Goal: Task Accomplishment & Management: Complete application form

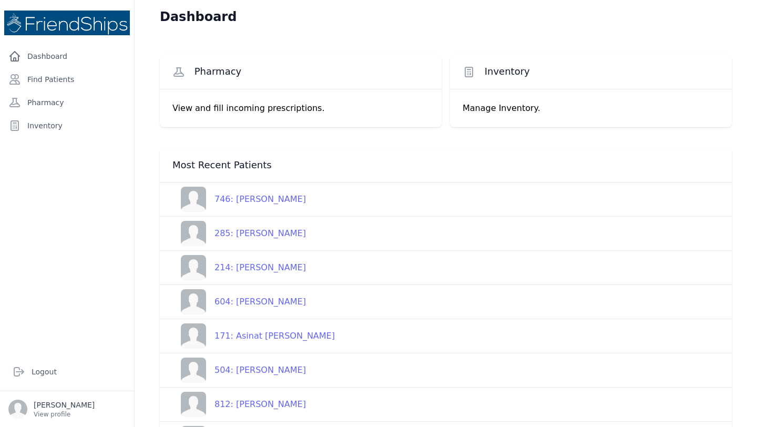
click at [294, 193] on div "746: [PERSON_NAME]" at bounding box center [256, 199] width 100 height 13
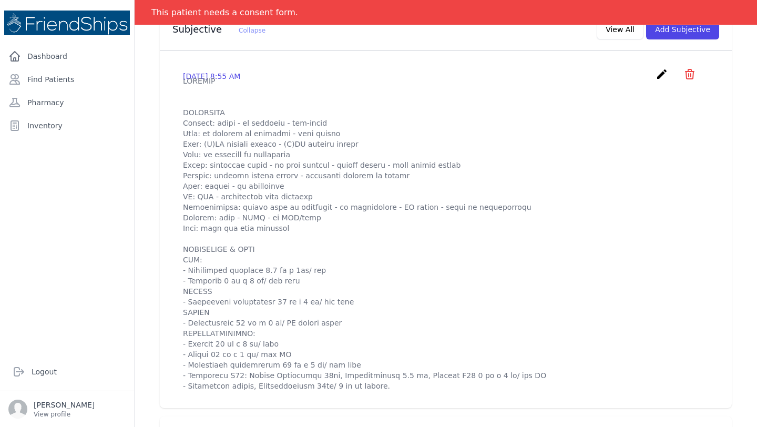
scroll to position [241, 0]
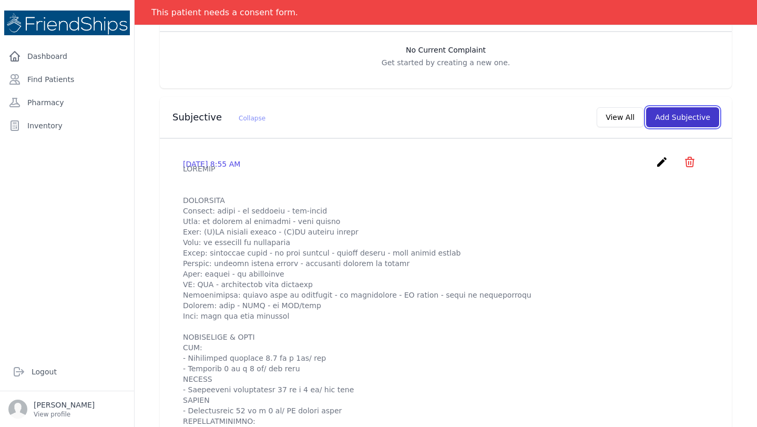
click at [687, 121] on button "Add Subjective" at bounding box center [682, 117] width 73 height 20
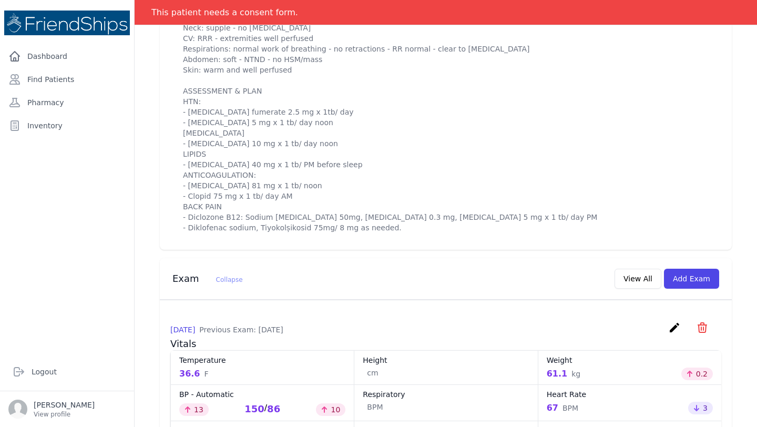
scroll to position [573, 0]
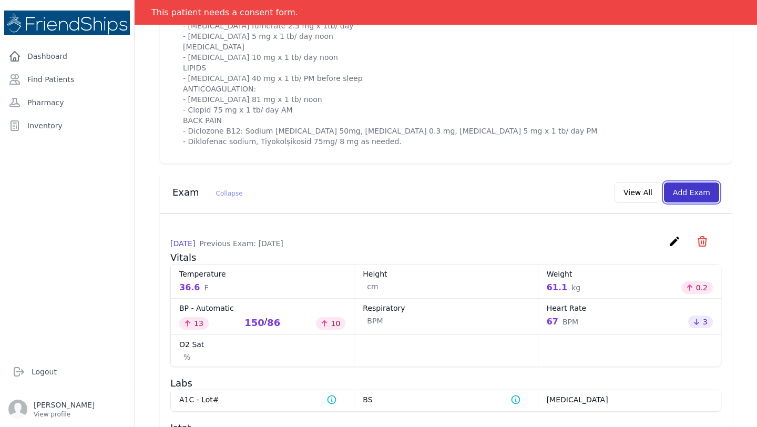
click at [696, 202] on button "Add Exam" at bounding box center [691, 192] width 55 height 20
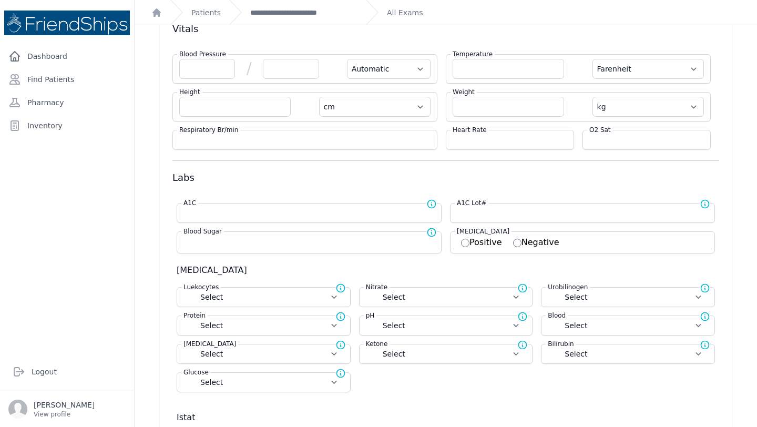
scroll to position [16, 0]
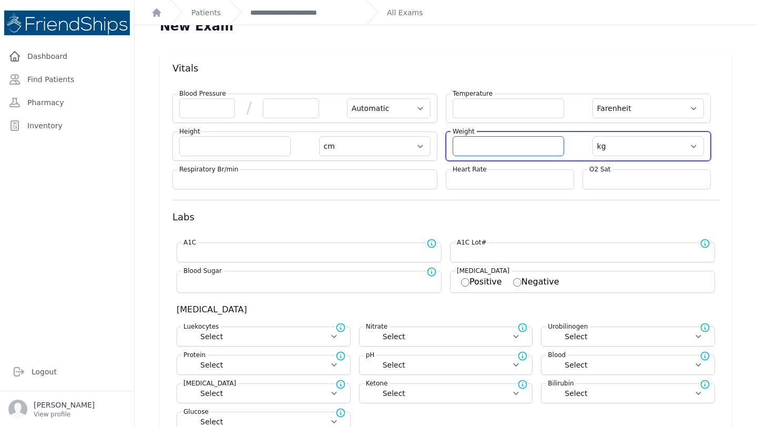
click at [470, 147] on input "number" at bounding box center [507, 146] width 111 height 20
type input "60.7"
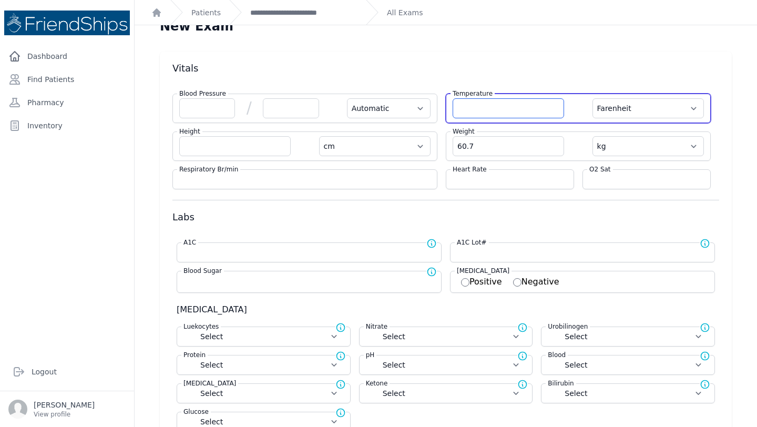
click at [486, 105] on input "number" at bounding box center [507, 108] width 111 height 20
select select "Automatic"
select select "F"
select select "cm"
select select "kg"
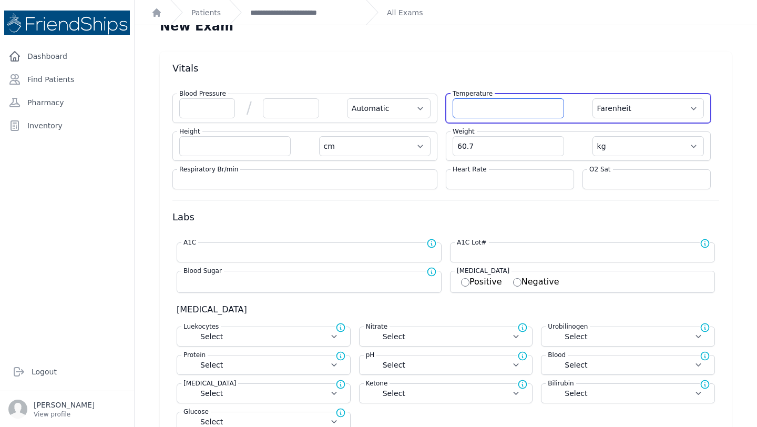
select select
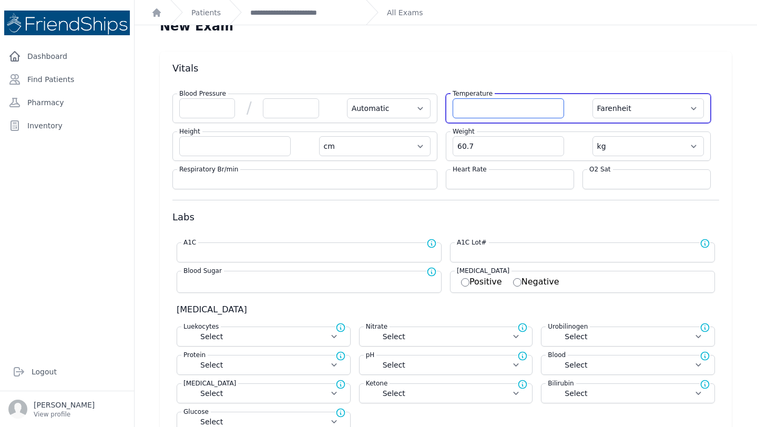
select select
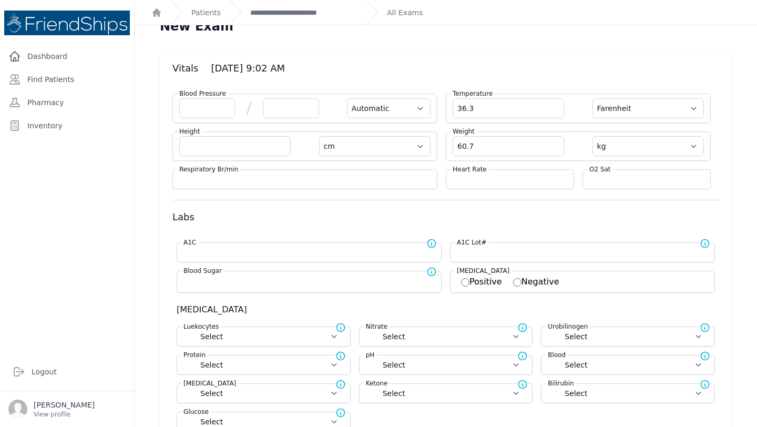
type input "36.3"
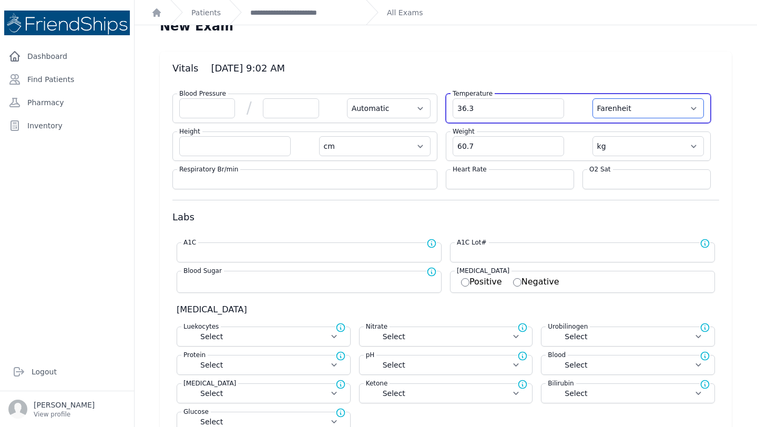
click at [693, 114] on select "Farenheit [PERSON_NAME]" at bounding box center [647, 108] width 111 height 20
select select "Automatic"
select select "cm"
select select "kg"
select select
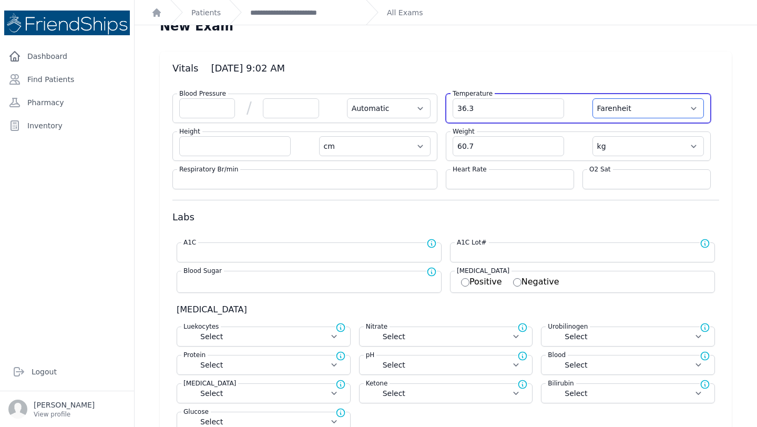
select select
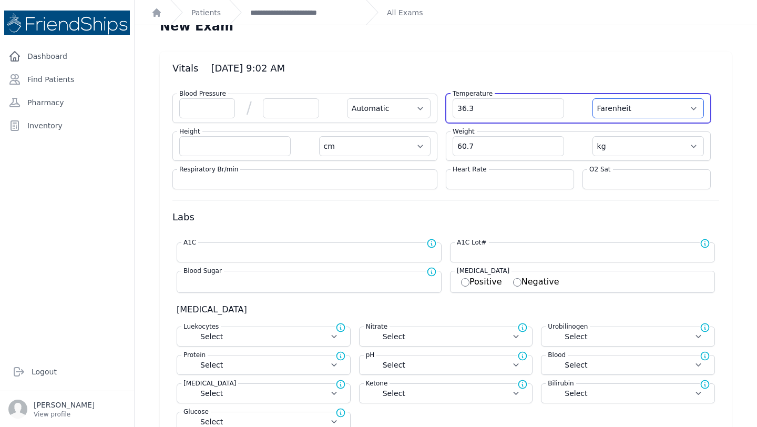
select select
select select "C"
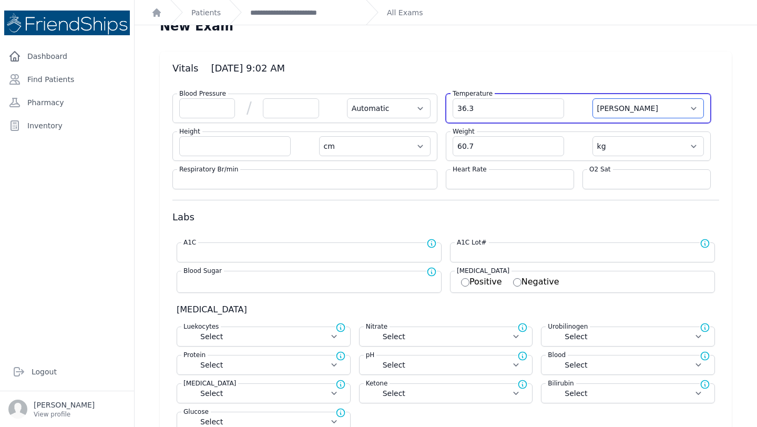
select select "Automatic"
select select "cm"
select select "kg"
select select
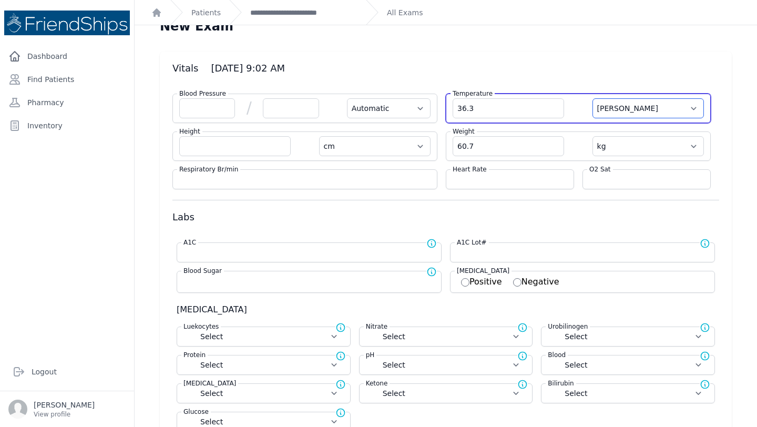
select select
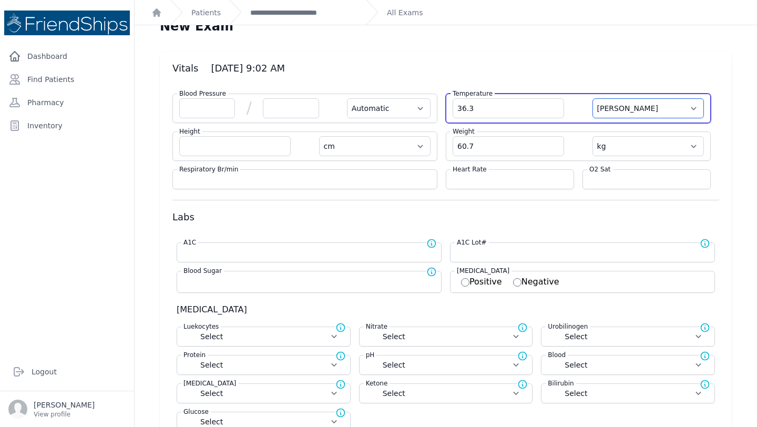
select select
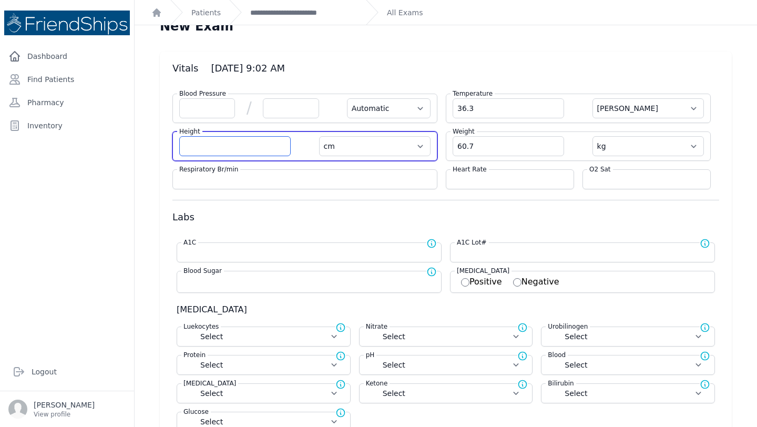
click at [246, 127] on div "Blood Pressure / Automatic Manual Temperature 36.3 Farenheit Celcius Height cm …" at bounding box center [445, 137] width 547 height 104
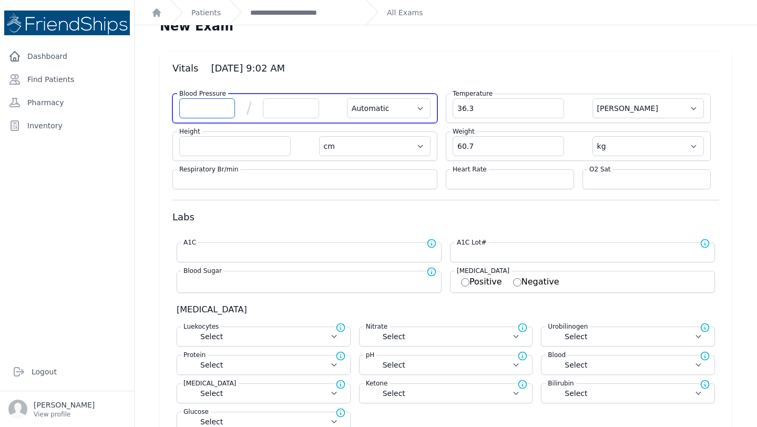
click at [213, 106] on input "number" at bounding box center [207, 108] width 56 height 20
type input "157"
click at [266, 104] on input "number" at bounding box center [291, 108] width 56 height 20
select select "Automatic"
select select "C"
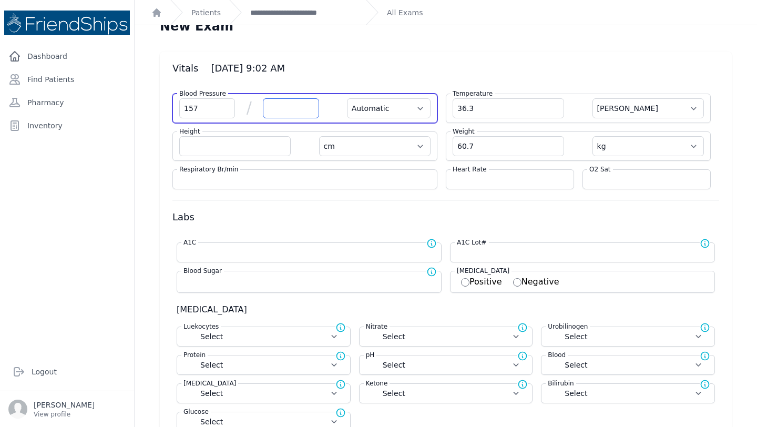
select select "cm"
select select "kg"
select select
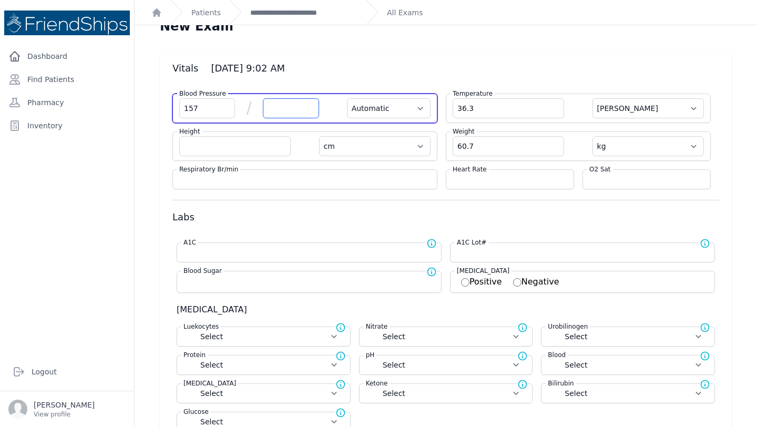
select select
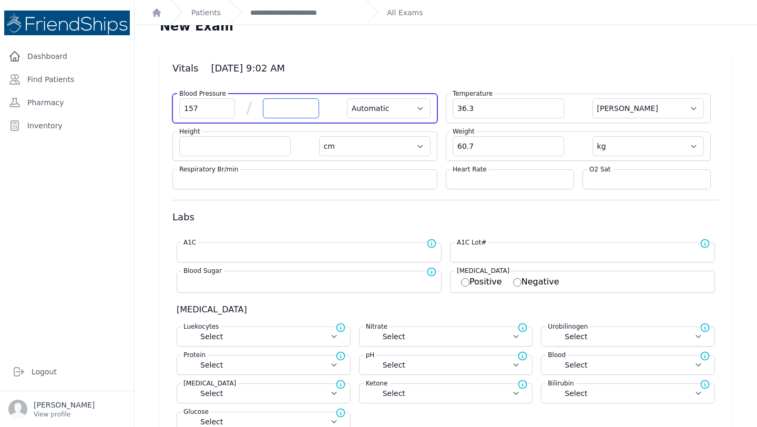
select select
type input "80"
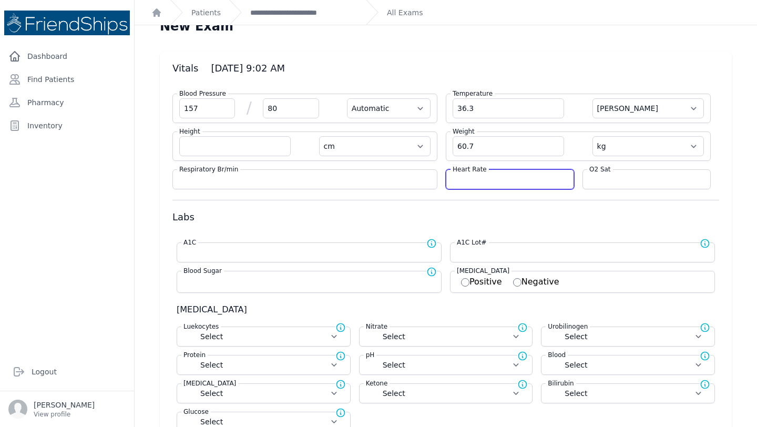
click at [495, 174] on input "number" at bounding box center [509, 179] width 115 height 11
select select "Automatic"
select select "C"
select select "cm"
select select "kg"
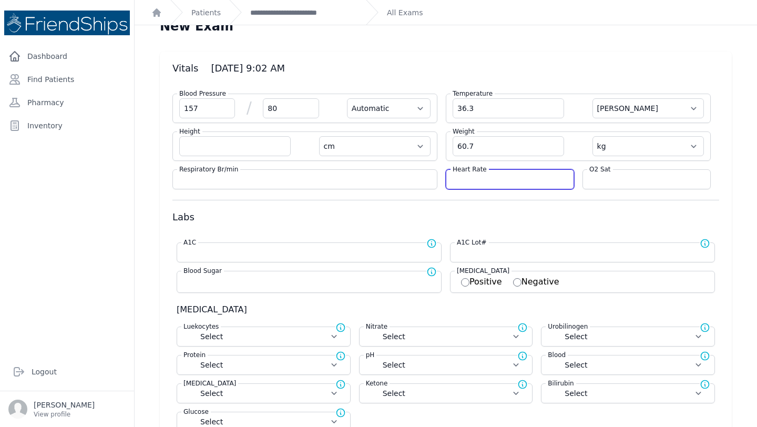
select select
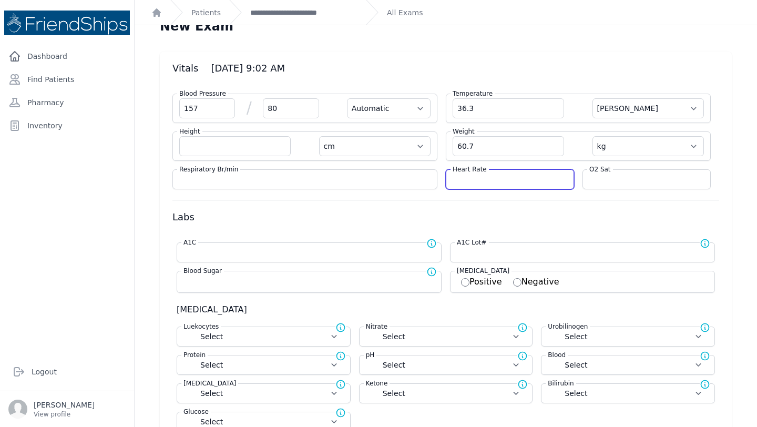
select select
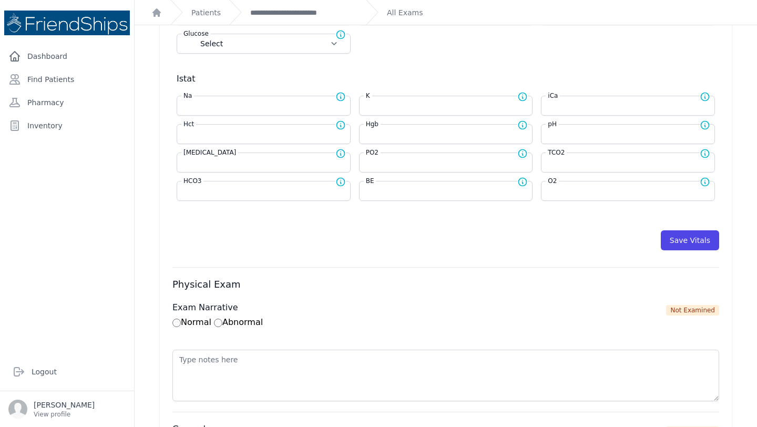
scroll to position [402, 0]
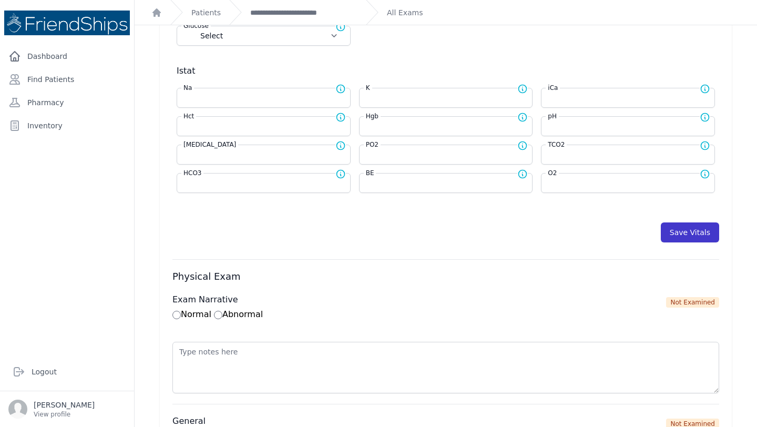
type input "57"
click at [702, 228] on button "Save Vitals" at bounding box center [690, 232] width 58 height 20
select select "Automatic"
select select "cm"
select select "kg"
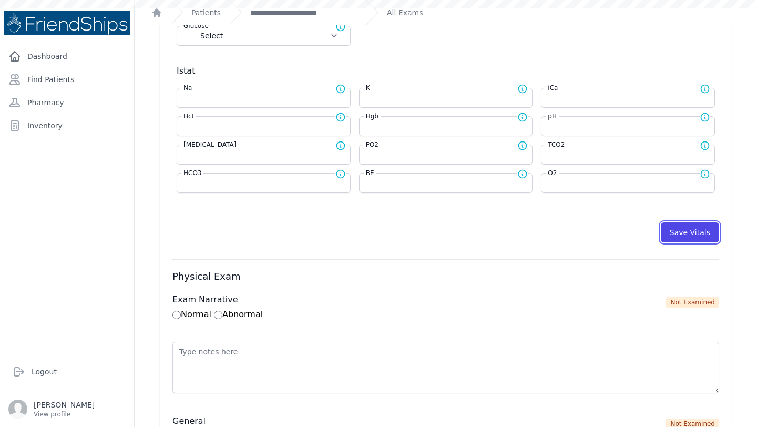
select select
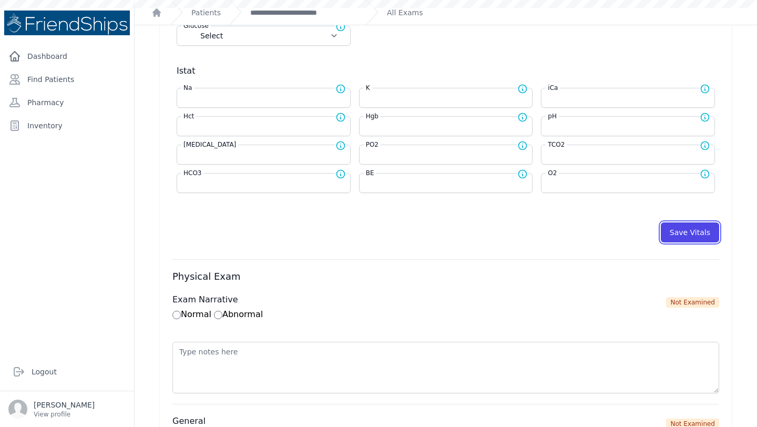
select select
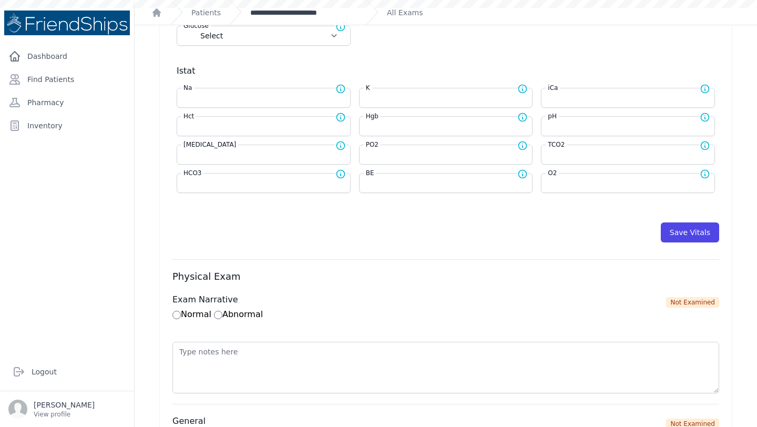
click at [288, 12] on link "**********" at bounding box center [303, 12] width 107 height 11
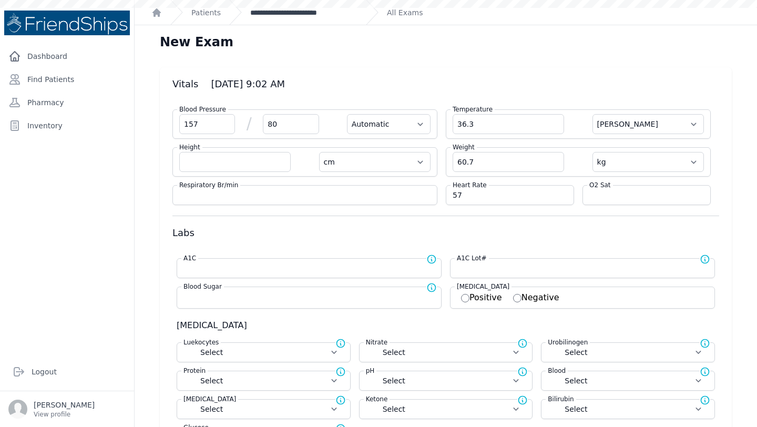
click at [332, 13] on link "**********" at bounding box center [303, 12] width 107 height 11
click at [325, 12] on link "**********" at bounding box center [303, 12] width 107 height 11
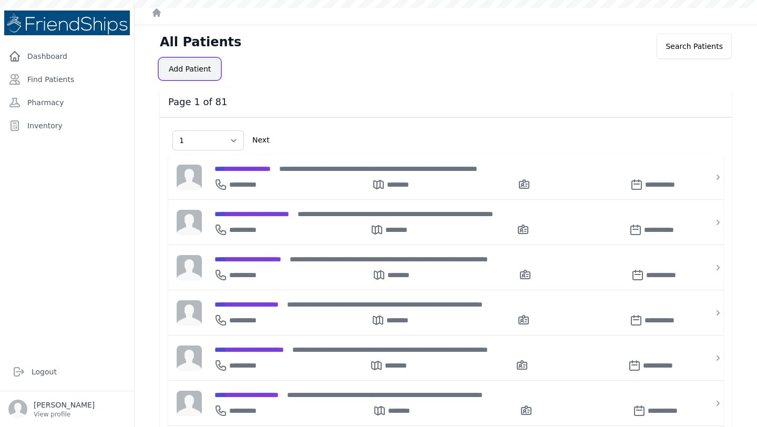
click at [182, 67] on button "Add Patient" at bounding box center [190, 69] width 60 height 20
select select "1"
click at [46, 79] on link "Find Patients" at bounding box center [67, 79] width 126 height 21
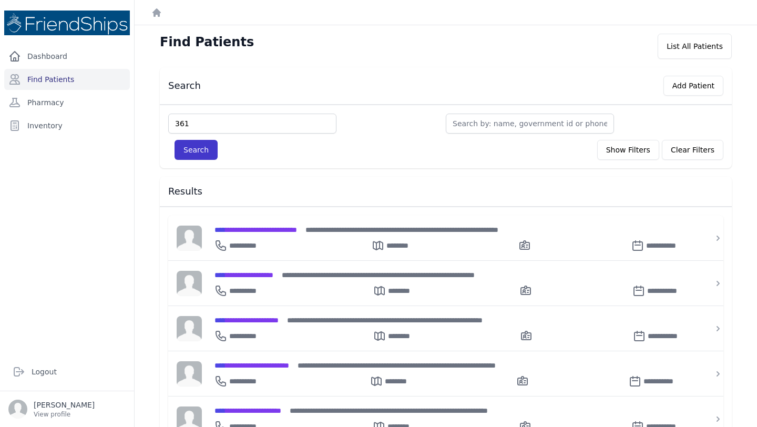
type input "361"
click at [199, 152] on button "Search" at bounding box center [195, 150] width 43 height 20
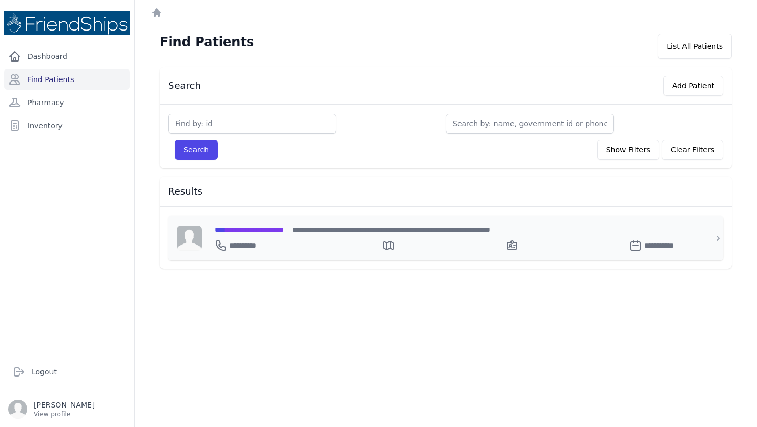
click at [254, 232] on span "**********" at bounding box center [248, 229] width 69 height 7
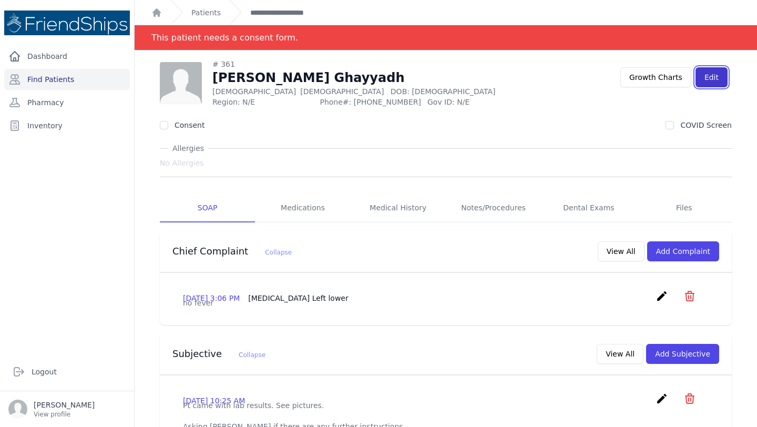
click at [718, 76] on link "Edit" at bounding box center [711, 77] width 32 height 20
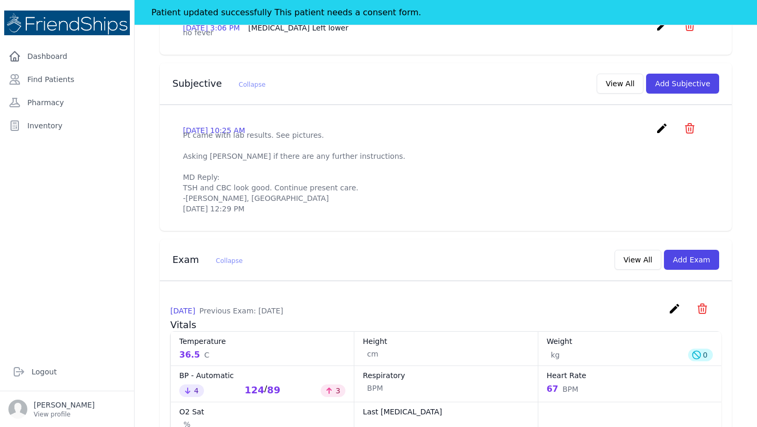
scroll to position [288, 0]
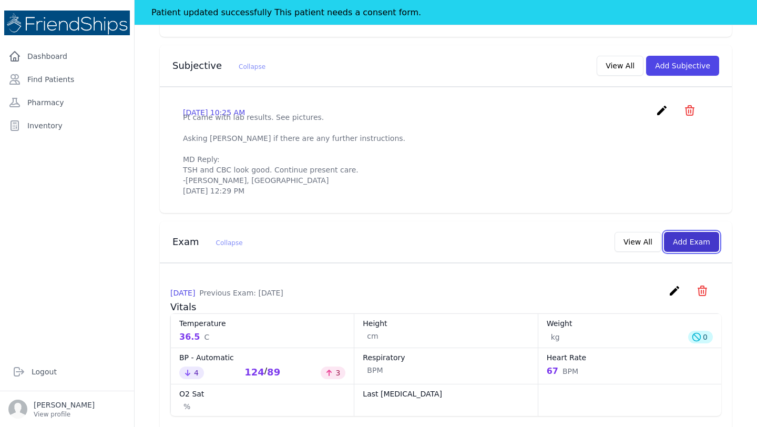
click at [686, 252] on button "Add Exam" at bounding box center [691, 242] width 55 height 20
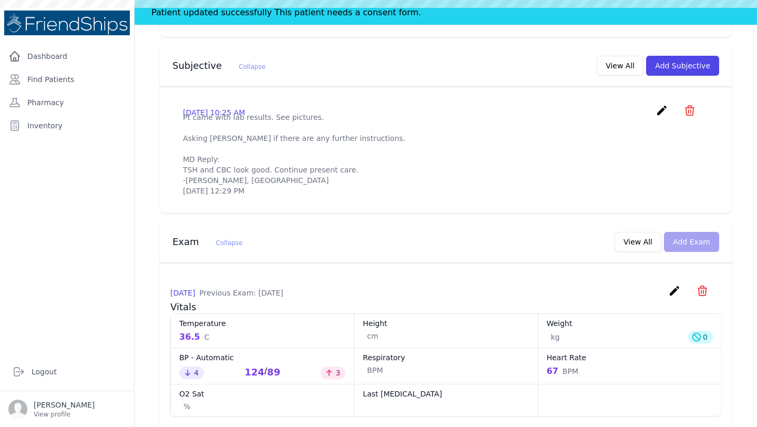
scroll to position [0, 0]
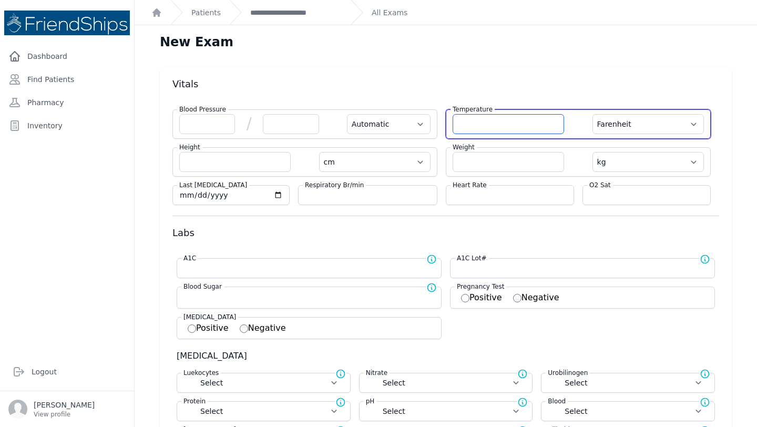
click at [484, 125] on input "number" at bounding box center [507, 124] width 111 height 20
type input "36.4"
click at [685, 121] on select "Farenheit Celcius" at bounding box center [647, 124] width 111 height 20
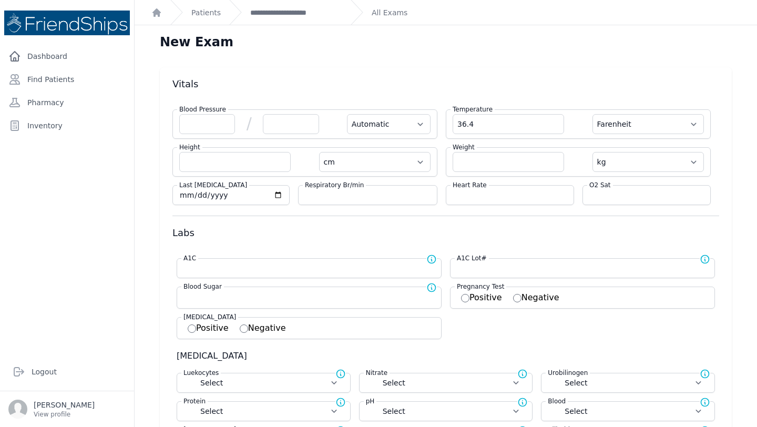
select select "Automatic"
select select "cm"
select select "kg"
select select
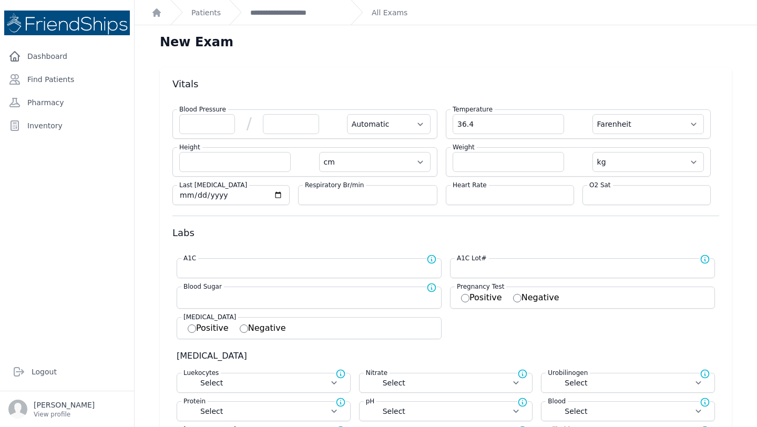
select select
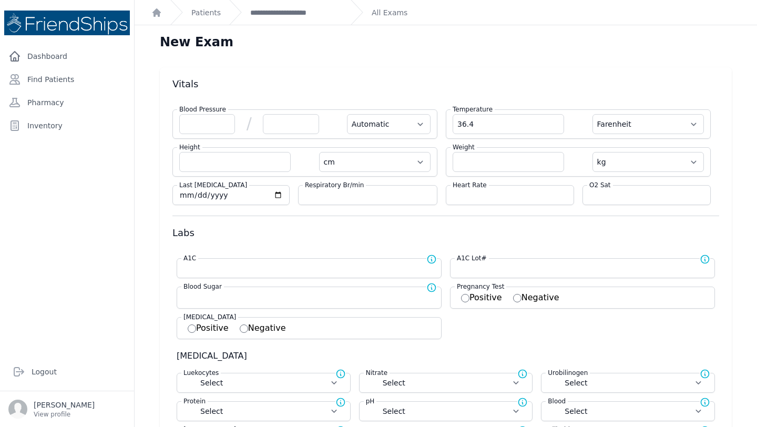
select select
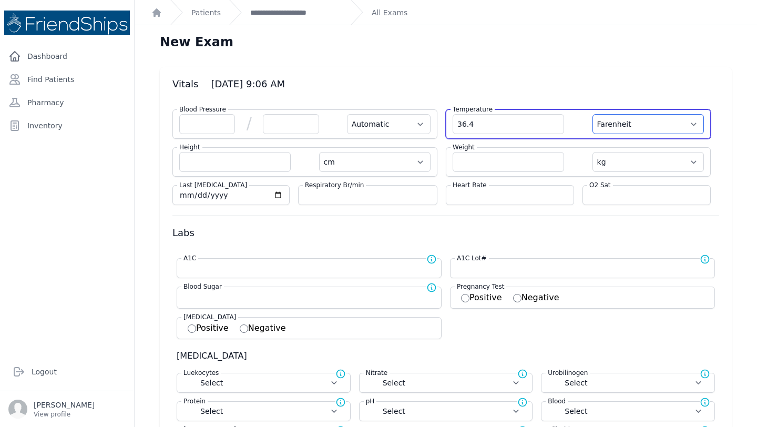
click at [627, 117] on select "Farenheit Celcius" at bounding box center [647, 124] width 111 height 20
select select "C"
select select "Automatic"
select select "cm"
select select "kg"
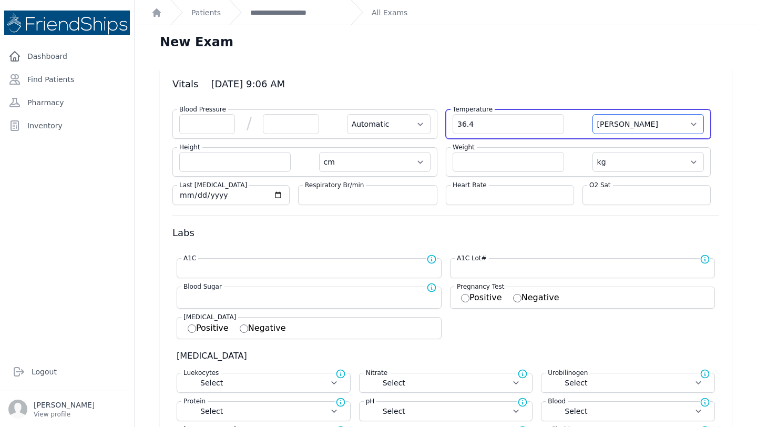
select select
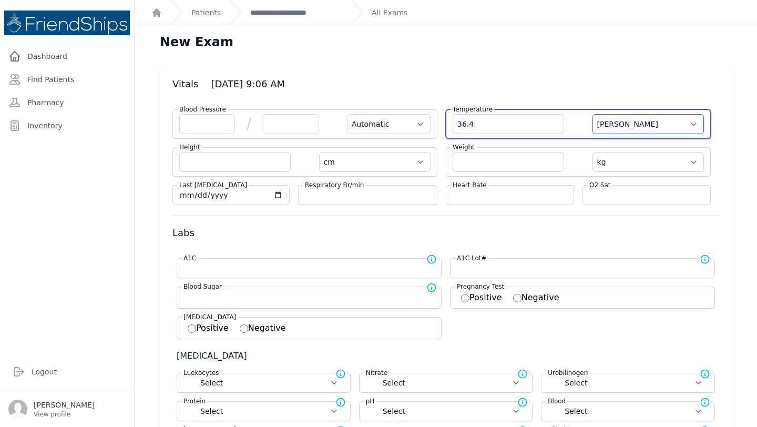
select select
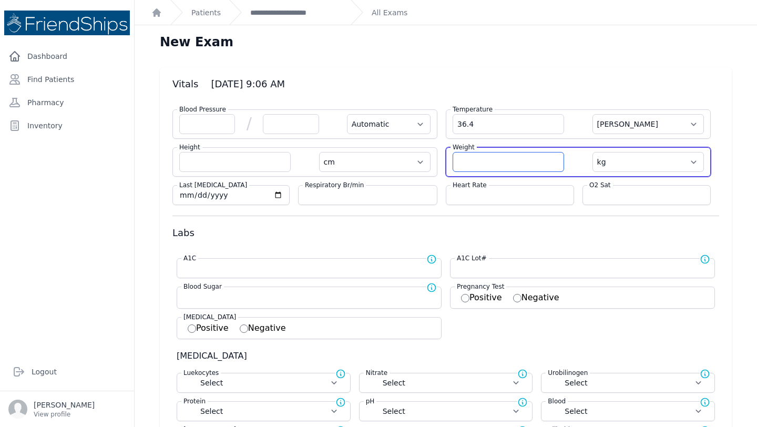
click at [484, 160] on input "number" at bounding box center [507, 162] width 111 height 20
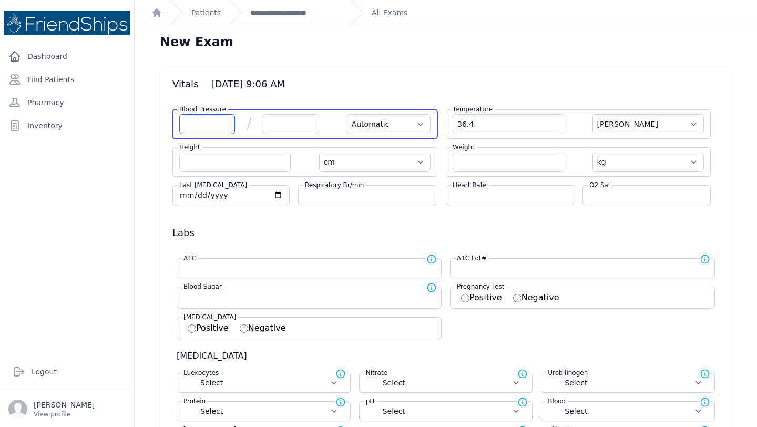
click at [208, 124] on input "number" at bounding box center [207, 124] width 56 height 20
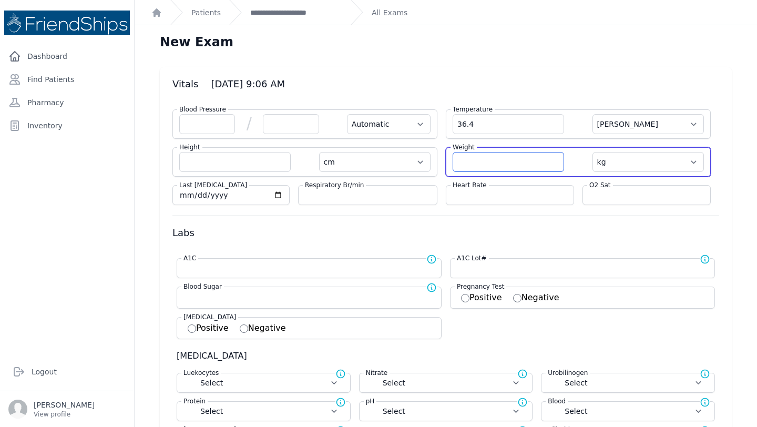
click at [483, 162] on input "number" at bounding box center [507, 162] width 111 height 20
type input "56.7"
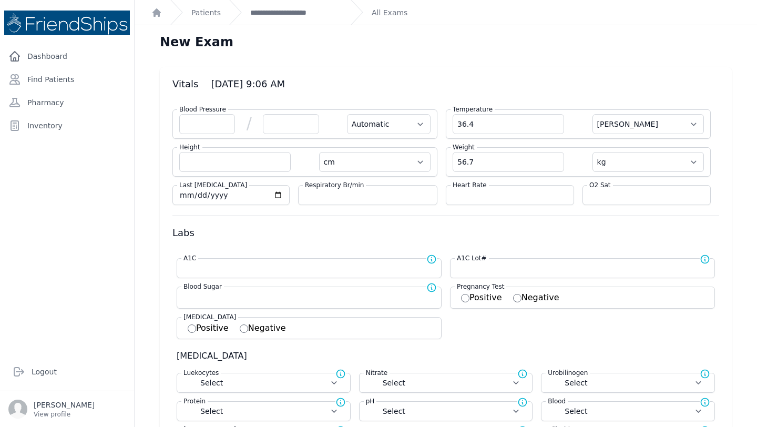
click at [595, 234] on h3 "Labs" at bounding box center [445, 233] width 547 height 13
select select "Automatic"
select select "cm"
select select "kg"
select select
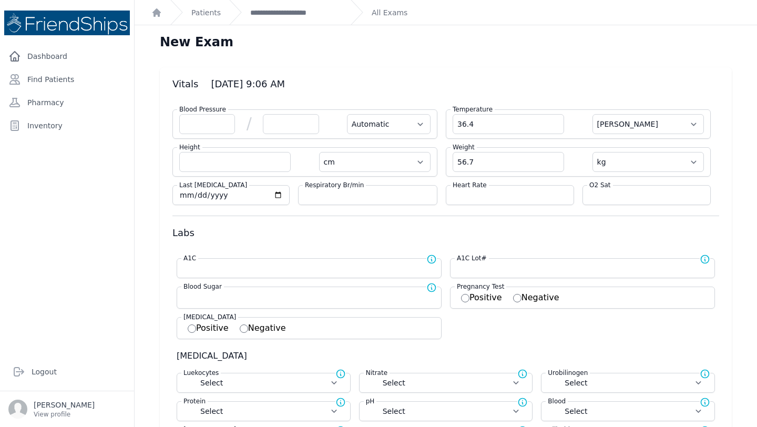
select select
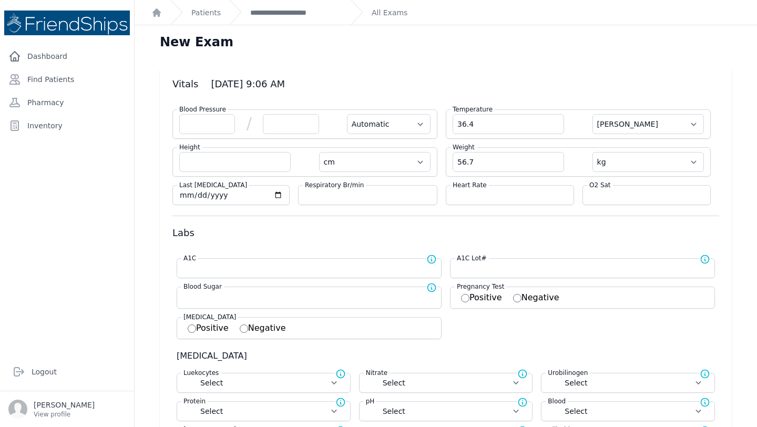
select select
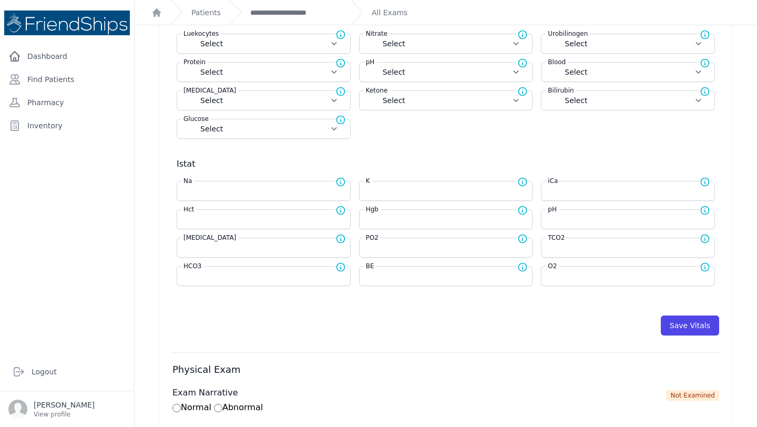
scroll to position [352, 0]
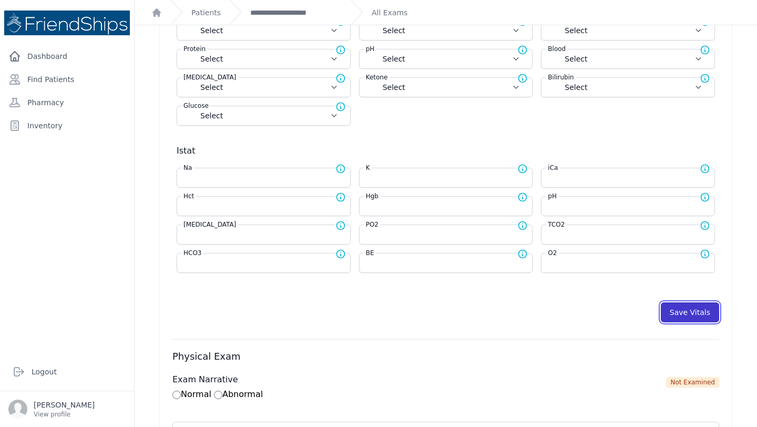
click at [695, 307] on button "Save Vitals" at bounding box center [690, 312] width 58 height 20
click at [311, 10] on link "**********" at bounding box center [296, 12] width 92 height 11
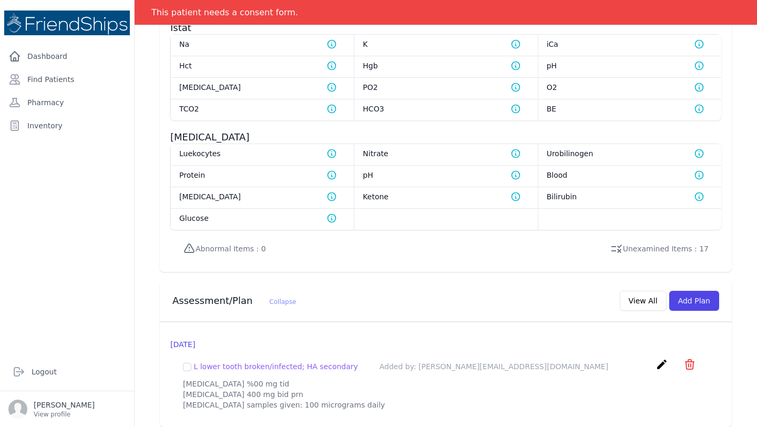
scroll to position [760, 0]
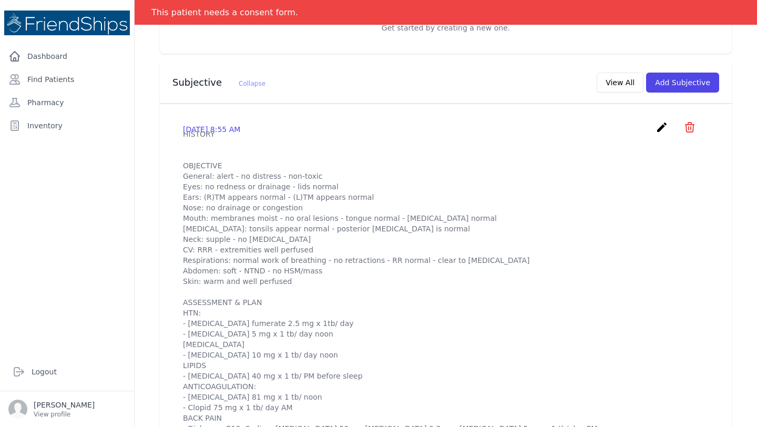
scroll to position [276, 0]
click at [660, 125] on icon "create" at bounding box center [661, 126] width 13 height 13
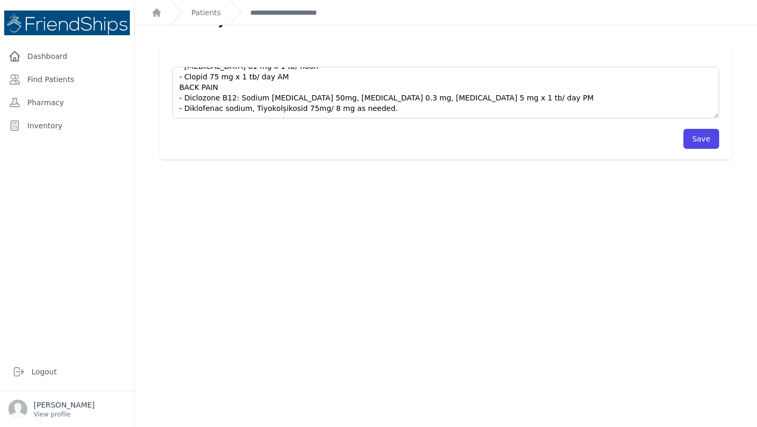
scroll to position [20, 0]
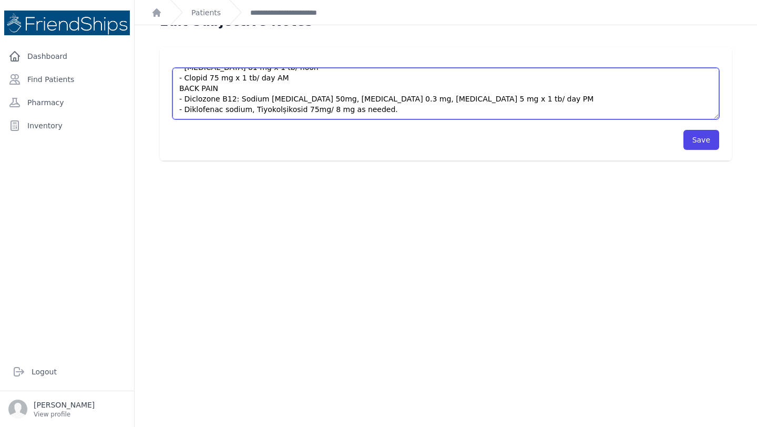
click at [436, 113] on textarea "HISTORY OBJECTIVE General: alert - no distress - non-toxic Eyes: no redness or …" at bounding box center [445, 94] width 547 height 52
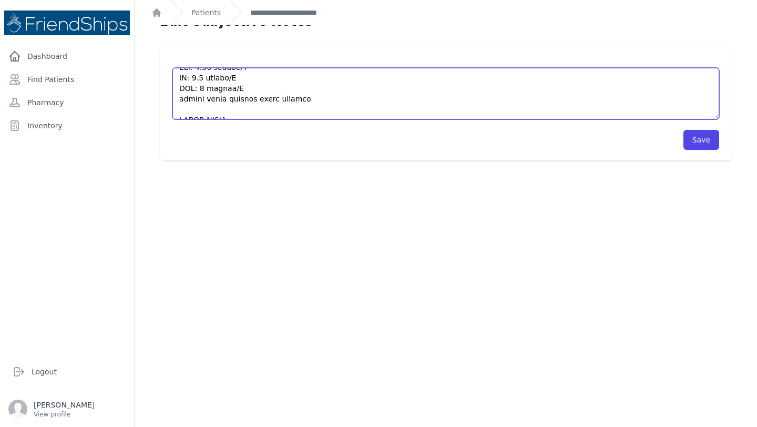
click at [292, 106] on textarea "HISTORY OBJECTIVE General: alert - no distress - non-toxic Eyes: no redness or …" at bounding box center [445, 94] width 547 height 52
drag, startPoint x: 301, startPoint y: 107, endPoint x: 176, endPoint y: 84, distance: 127.2
click at [176, 84] on textarea "HISTORY OBJECTIVE General: alert - no distress - non-toxic Eyes: no redness or …" at bounding box center [445, 94] width 547 height 52
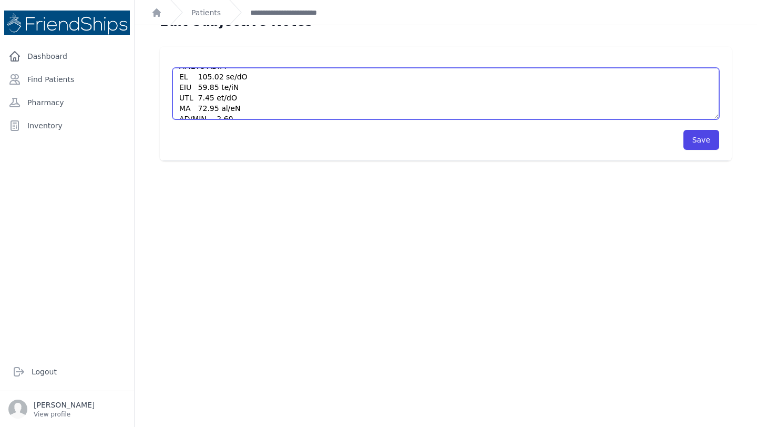
click at [197, 78] on textarea "HISTORY OBJECTIVE General: alert - no distress - non-toxic Eyes: no redness or …" at bounding box center [445, 94] width 547 height 52
drag, startPoint x: 235, startPoint y: 107, endPoint x: 213, endPoint y: 110, distance: 22.2
click at [213, 110] on textarea "HISTORY OBJECTIVE General: alert - no distress - non-toxic Eyes: no redness or …" at bounding box center [445, 94] width 547 height 52
drag, startPoint x: 240, startPoint y: 88, endPoint x: 197, endPoint y: 88, distance: 43.1
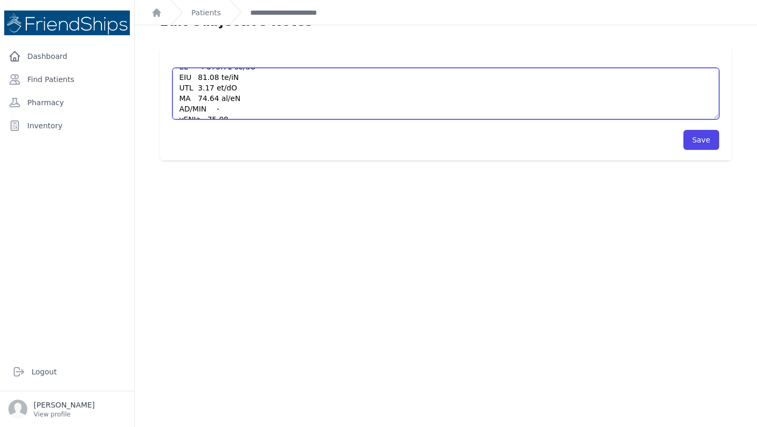
click at [197, 88] on textarea "HISTORY OBJECTIVE General: alert - no distress - non-toxic Eyes: no redness or …" at bounding box center [445, 94] width 547 height 52
click at [218, 113] on textarea "HISTORY OBJECTIVE General: alert - no distress - non-toxic Eyes: no redness or …" at bounding box center [445, 94] width 547 height 52
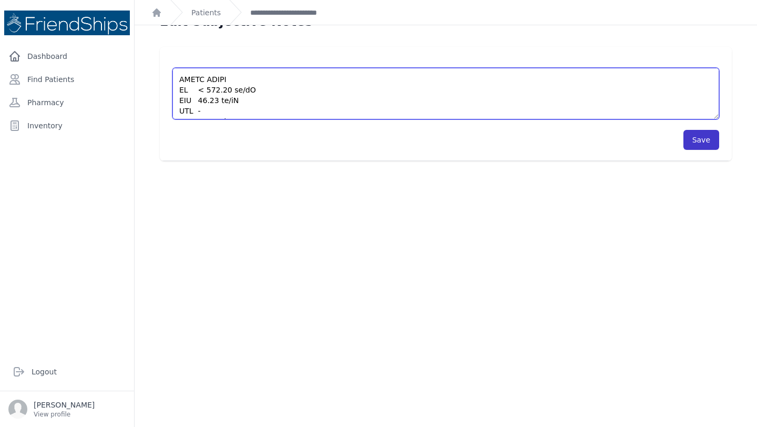
type textarea "HISTORY OBJECTIVE General: alert - no distress - non-toxic Eyes: no redness or …"
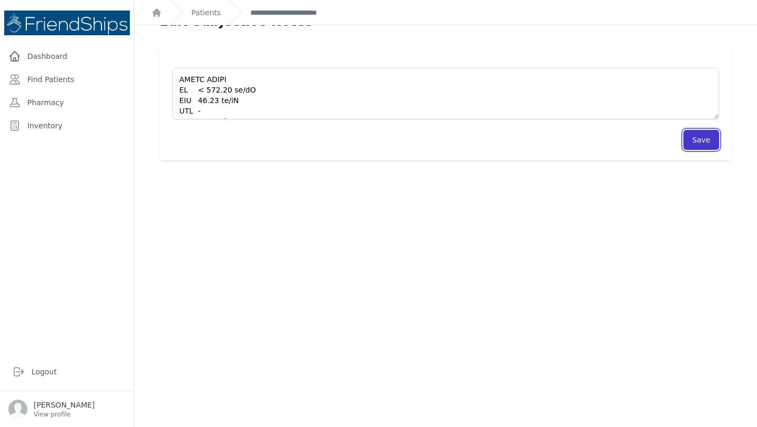
click at [703, 138] on button "Save" at bounding box center [701, 140] width 36 height 20
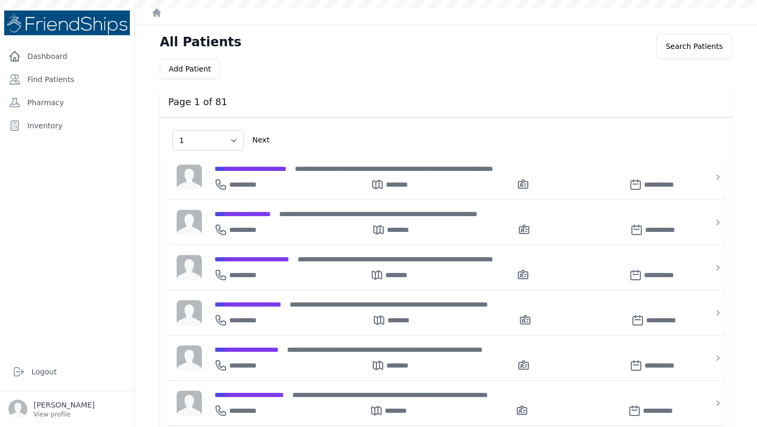
select select "1"
click at [74, 76] on link "Find Patients" at bounding box center [67, 79] width 126 height 21
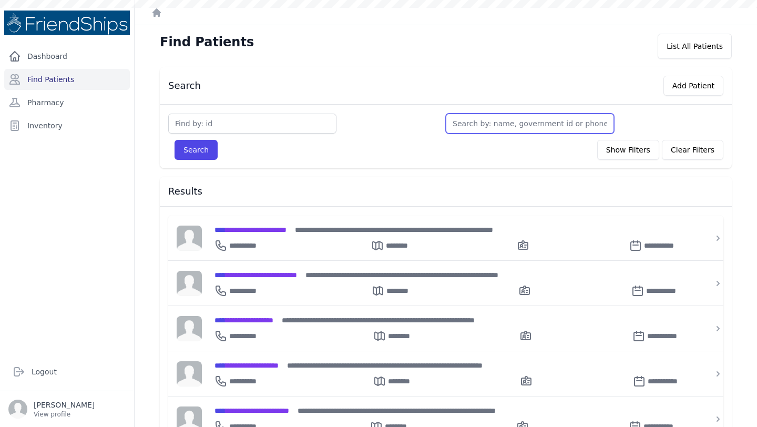
click at [491, 125] on input "text" at bounding box center [530, 124] width 168 height 20
click at [286, 274] on span "**********" at bounding box center [250, 274] width 72 height 7
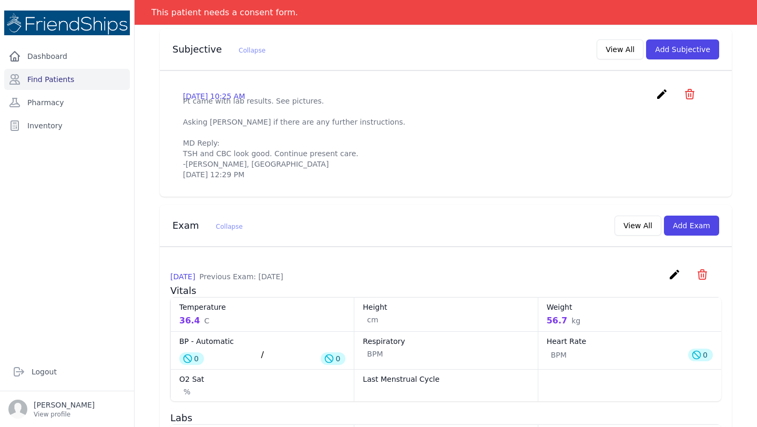
scroll to position [373, 0]
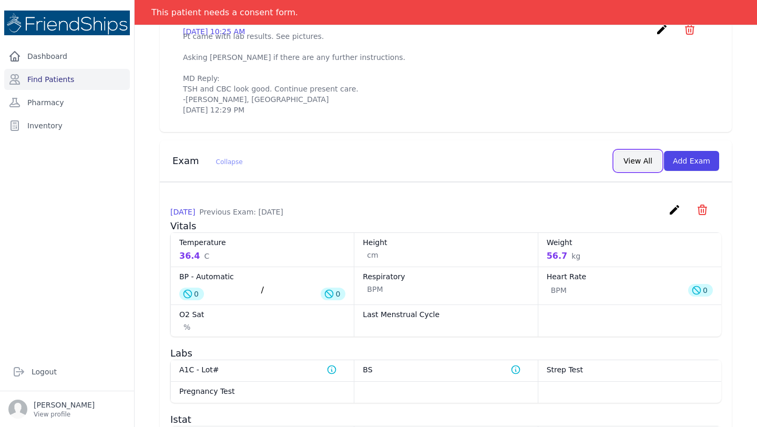
click at [637, 169] on button "View All" at bounding box center [637, 161] width 47 height 20
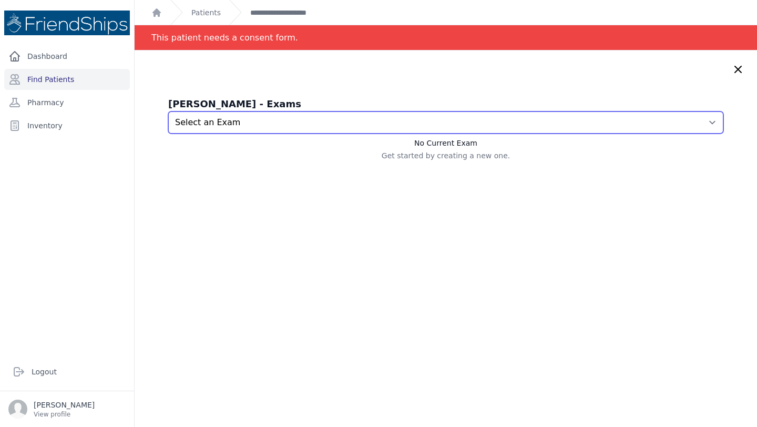
click at [426, 128] on select "Select an Exam 2025-Oct-08 9:06 AM 2025-Aug-17 10:29 AM 2025-May-11 2:48 PM" at bounding box center [445, 122] width 555 height 22
select select "919"
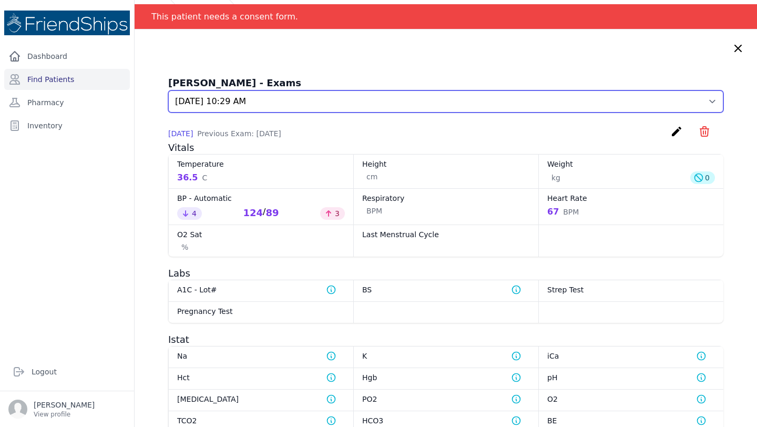
scroll to position [22, 0]
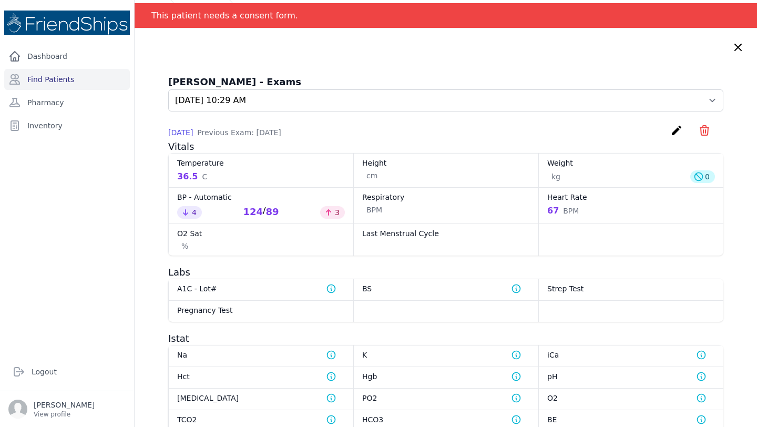
click at [736, 49] on icon at bounding box center [738, 47] width 13 height 13
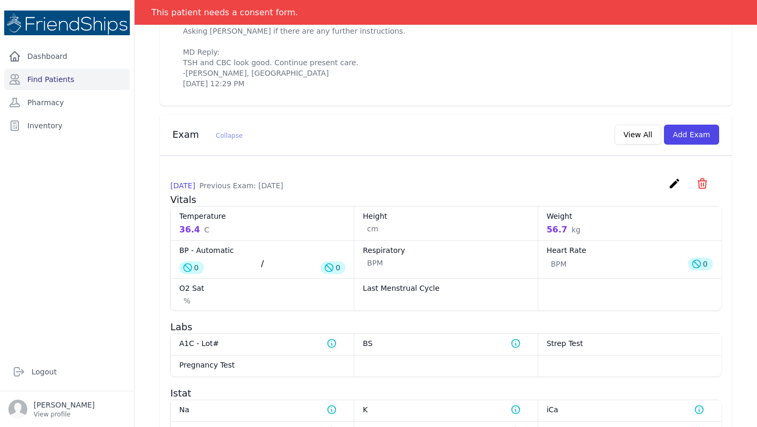
scroll to position [415, 0]
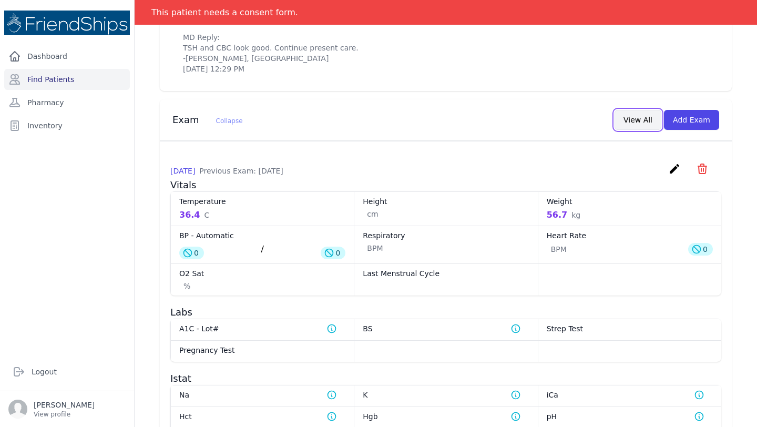
click at [632, 130] on button "View All" at bounding box center [637, 120] width 47 height 20
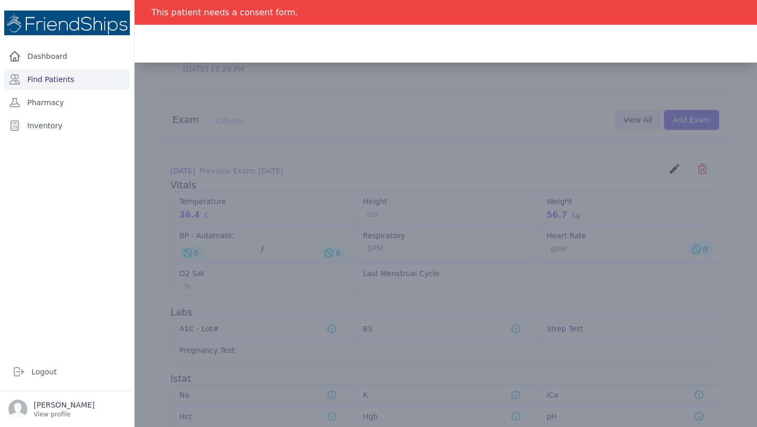
scroll to position [0, 0]
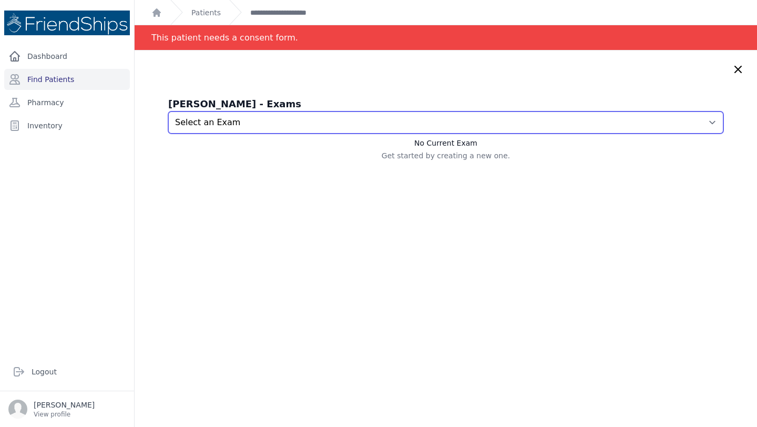
click at [632, 131] on select "Select an Exam 2025-Oct-08 9:06 AM 2025-Aug-17 10:29 AM 2025-May-11 2:48 PM" at bounding box center [445, 122] width 555 height 22
select select "1142"
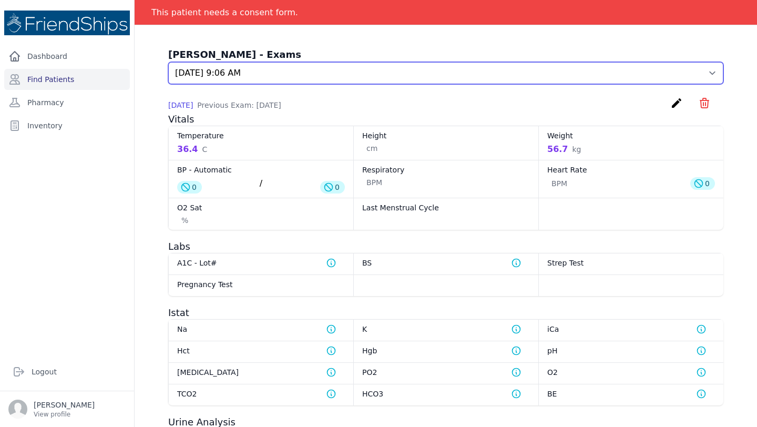
scroll to position [46, 0]
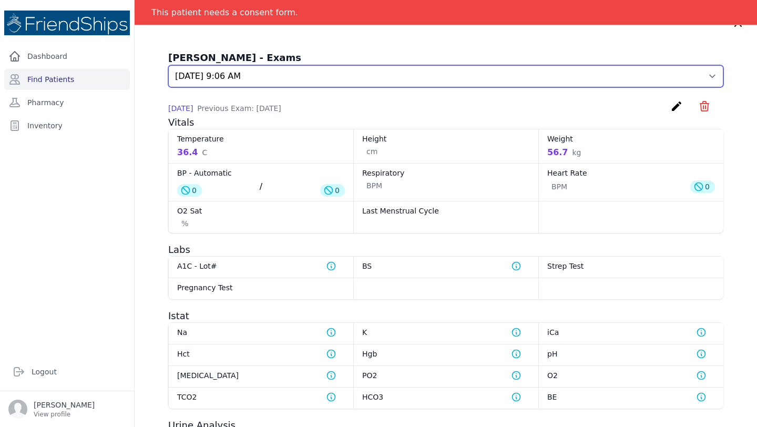
click at [396, 74] on select "Select an Exam 2025-Oct-08 9:06 AM 2025-Aug-17 10:29 AM 2025-May-11 2:48 PM" at bounding box center [445, 76] width 555 height 22
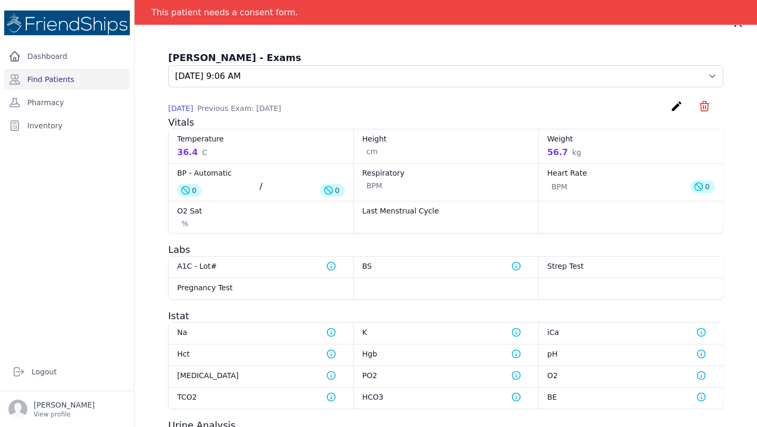
click at [671, 106] on icon "create" at bounding box center [676, 106] width 13 height 13
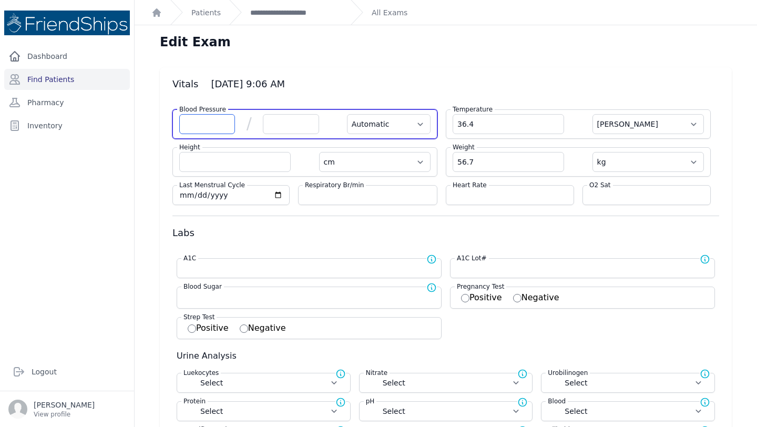
click at [193, 121] on input "number" at bounding box center [207, 124] width 56 height 20
type input "144"
click at [304, 123] on input "number" at bounding box center [291, 124] width 56 height 20
select select "Automatic"
select select "C"
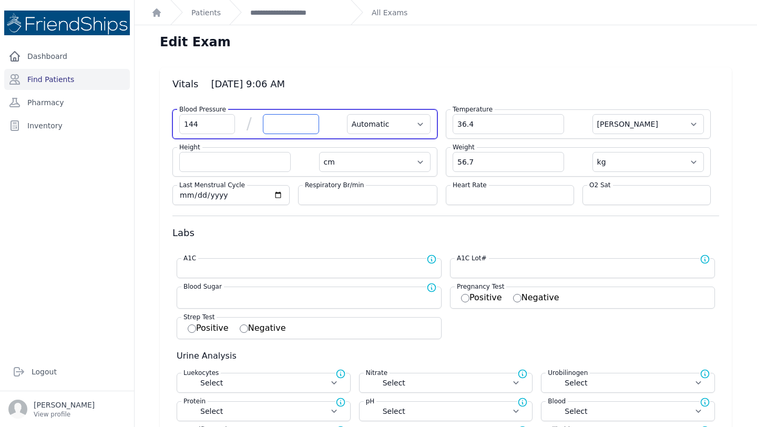
select select "cm"
select select "kg"
select select
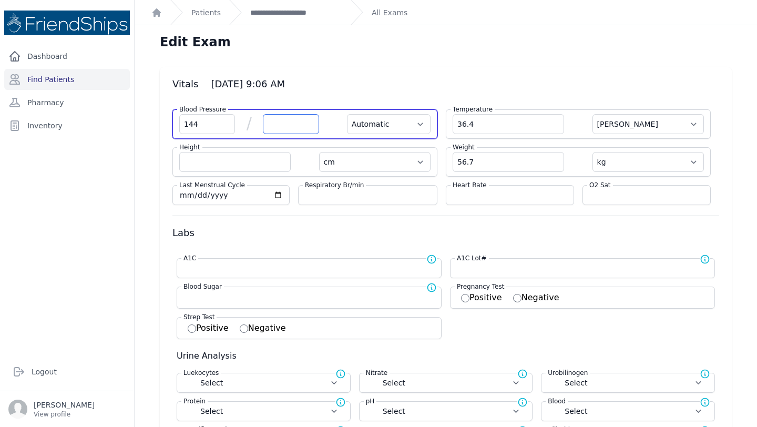
select select
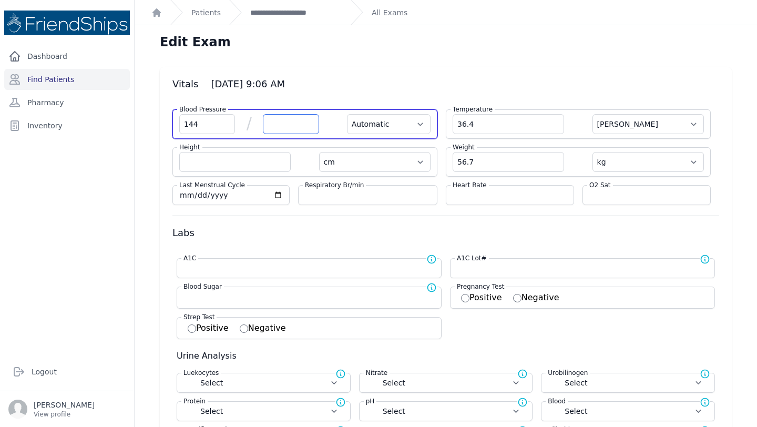
select select
type input "94"
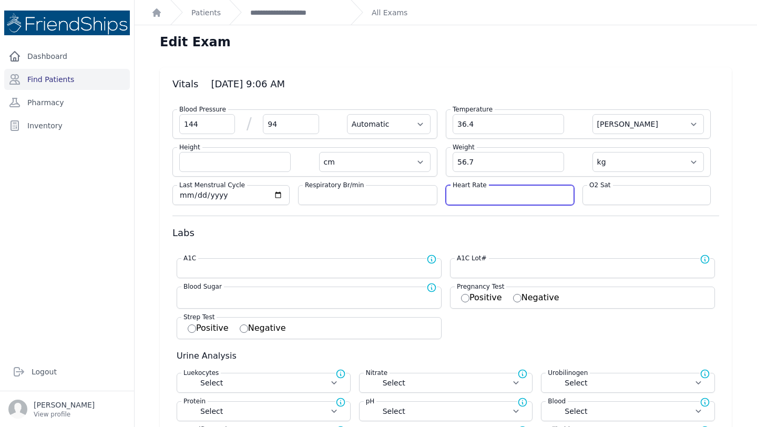
click at [480, 199] on input "number" at bounding box center [509, 195] width 115 height 11
select select "Automatic"
select select "C"
select select "cm"
select select "kg"
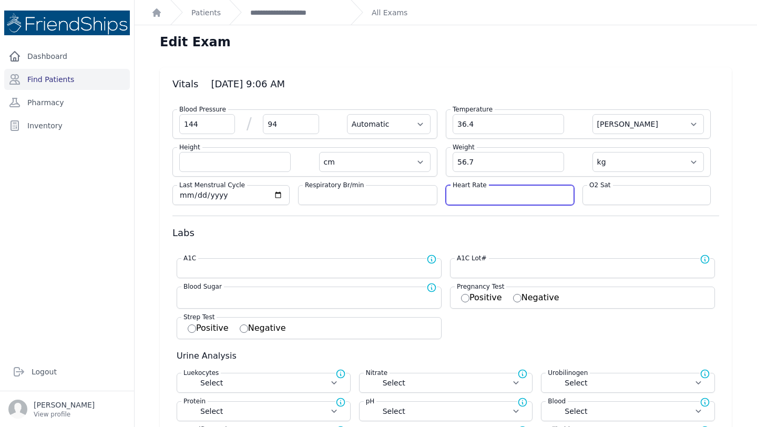
select select
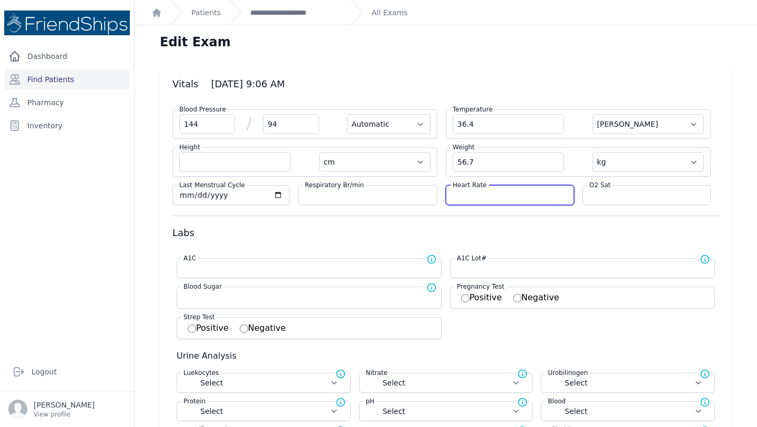
select select
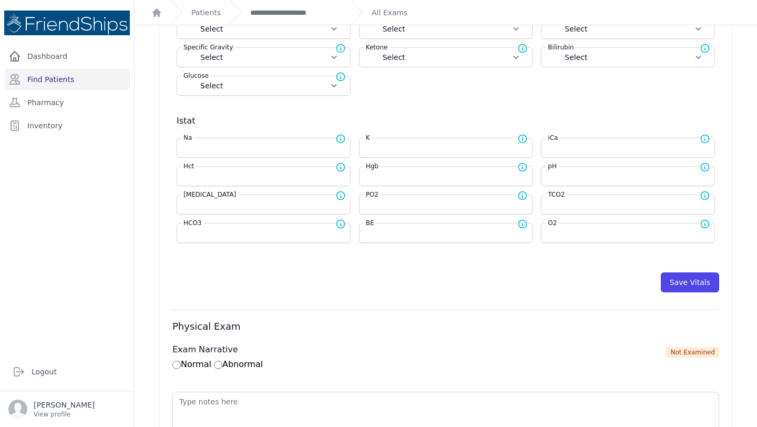
scroll to position [402, 0]
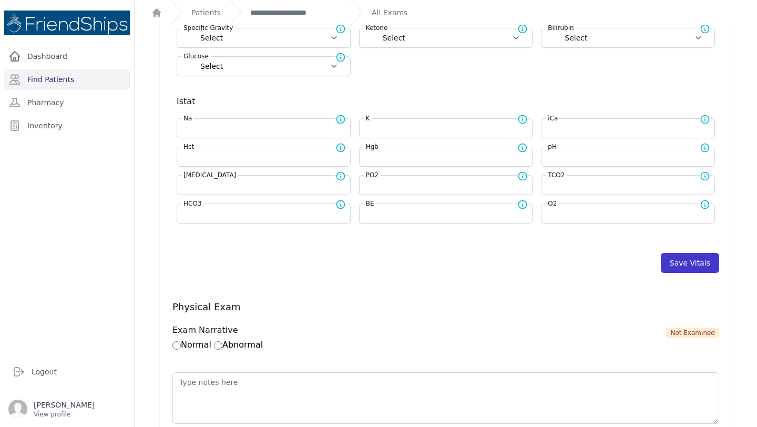
type input "64"
click at [691, 264] on button "Save Vitals" at bounding box center [690, 263] width 58 height 20
select select "Automatic"
select select "C"
select select "cm"
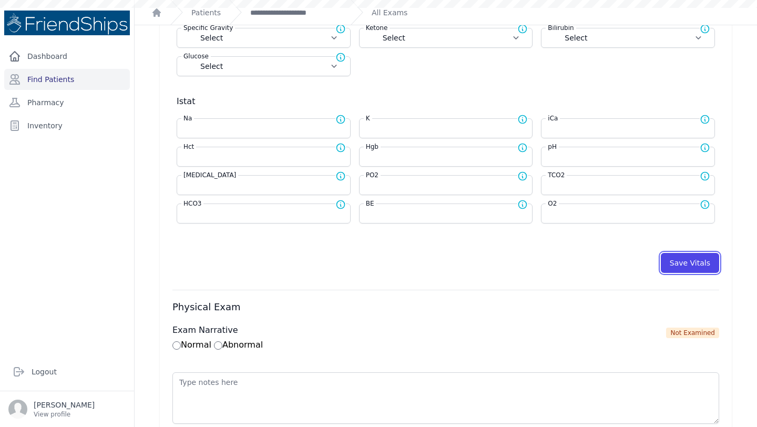
select select "kg"
select select
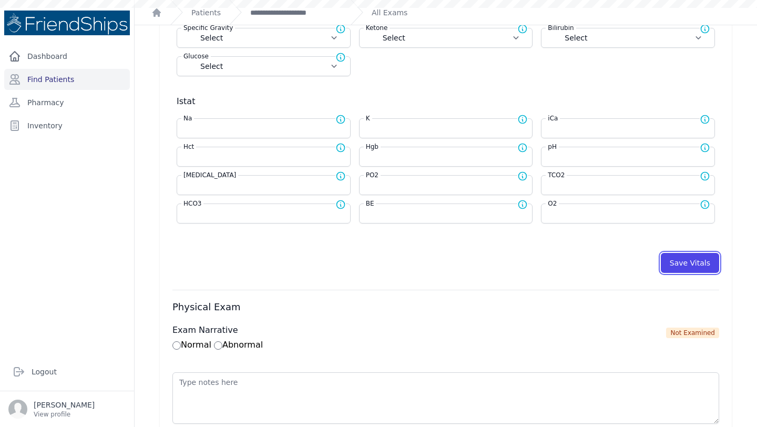
select select
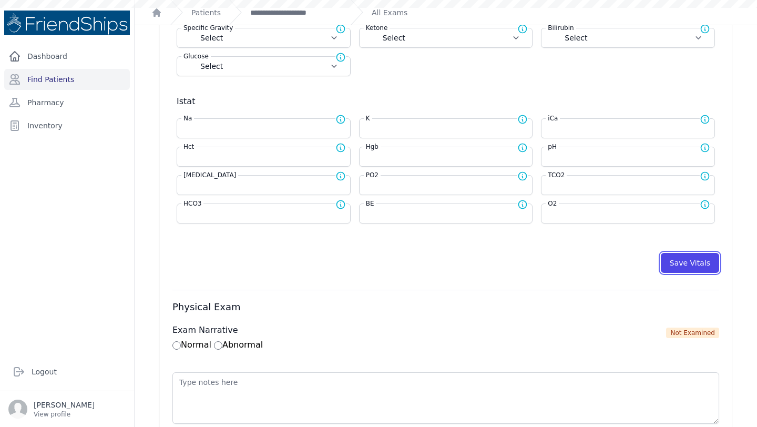
select select
click at [262, 10] on link "**********" at bounding box center [296, 12] width 92 height 11
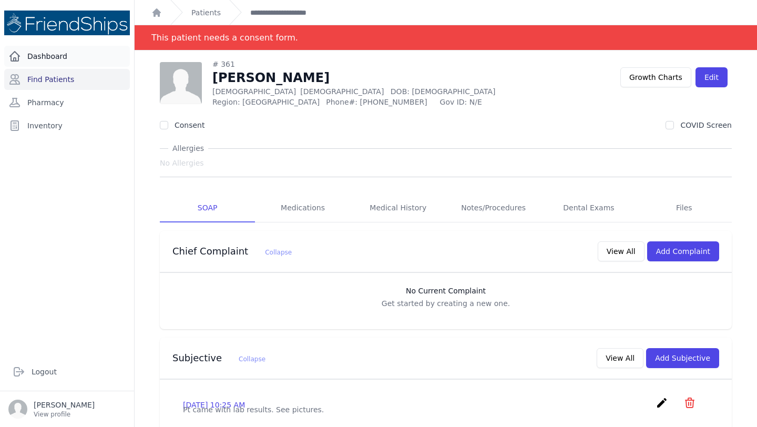
click at [56, 59] on link "Dashboard" at bounding box center [67, 56] width 126 height 21
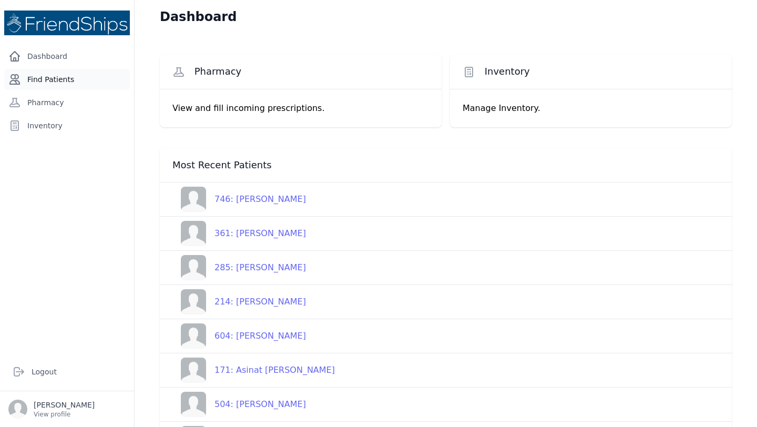
click at [61, 82] on link "Find Patients" at bounding box center [67, 79] width 126 height 21
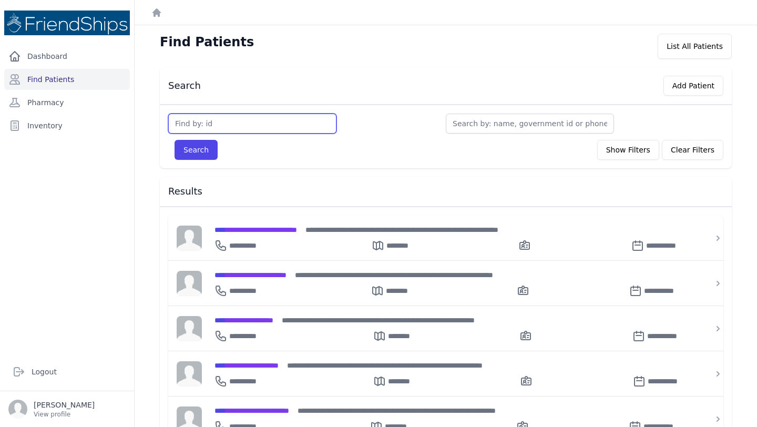
click at [240, 126] on input "text" at bounding box center [252, 124] width 168 height 20
type input "801"
click at [174, 140] on button "Search" at bounding box center [195, 150] width 43 height 20
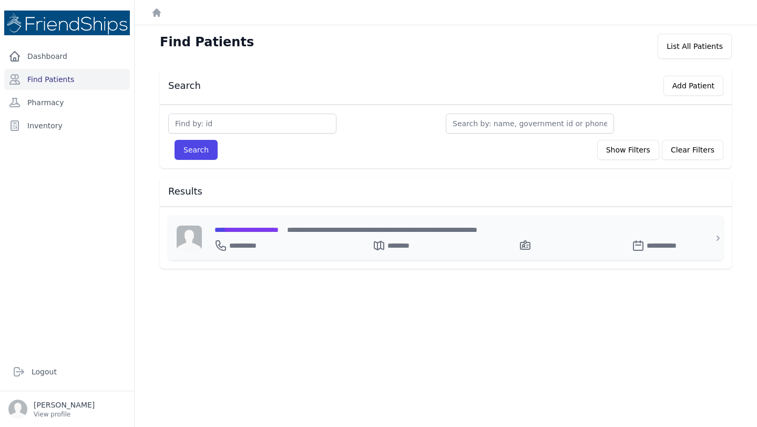
click at [245, 232] on span "**********" at bounding box center [246, 229] width 64 height 7
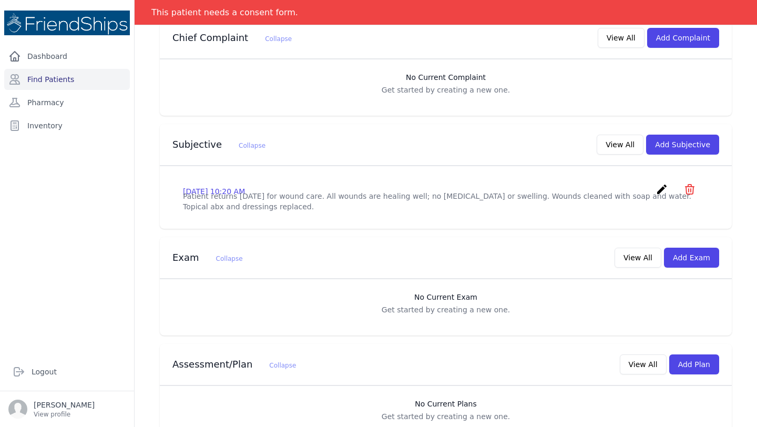
scroll to position [212, 0]
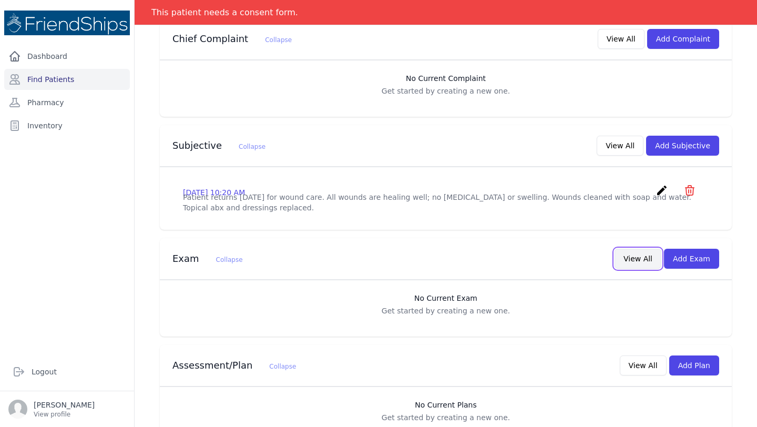
click at [639, 264] on button "View All" at bounding box center [637, 259] width 47 height 20
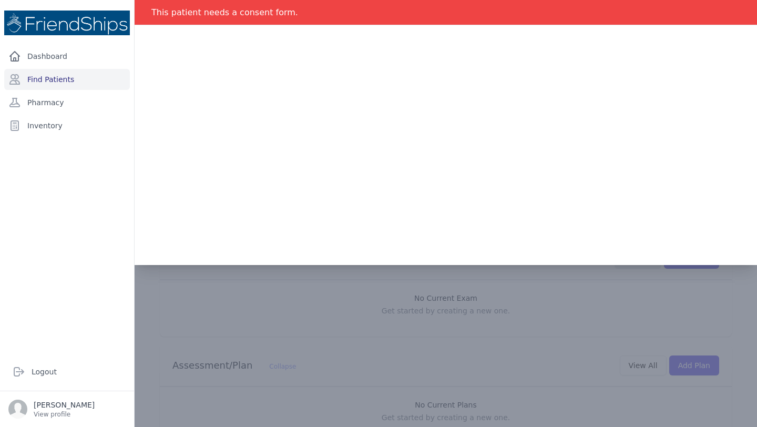
scroll to position [0, 0]
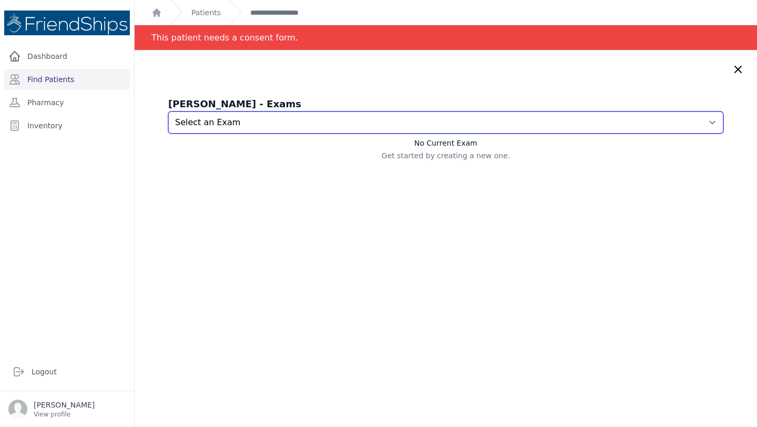
click at [535, 122] on select "Select an Exam" at bounding box center [445, 122] width 555 height 22
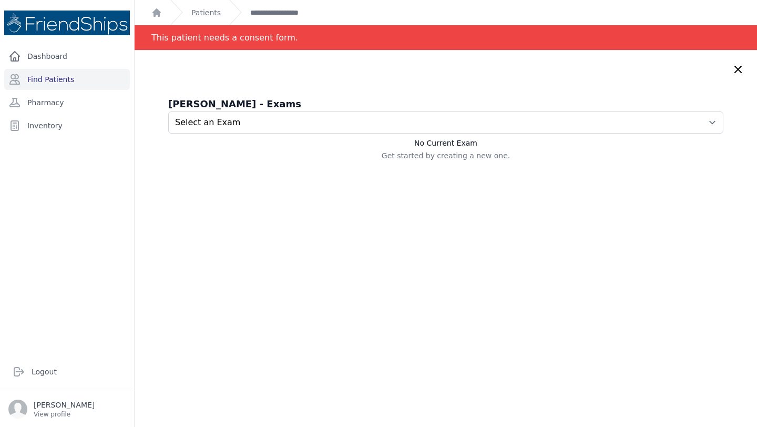
click at [739, 75] on icon at bounding box center [738, 69] width 13 height 13
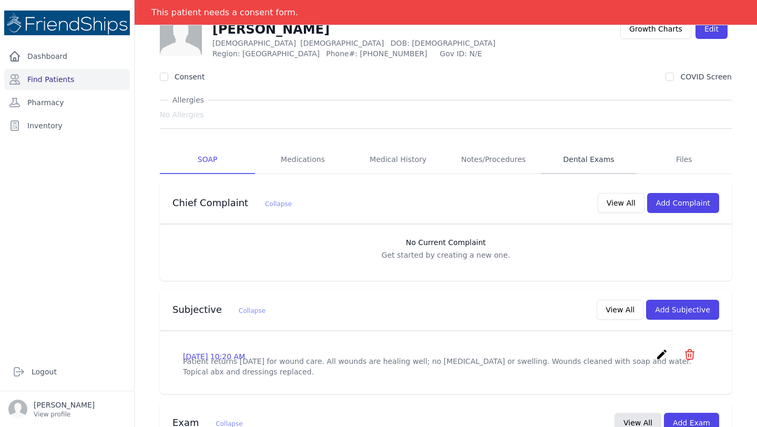
scroll to position [50, 0]
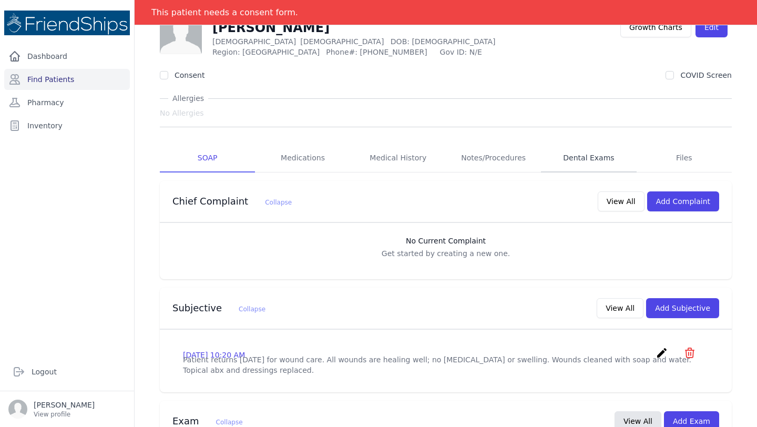
drag, startPoint x: 595, startPoint y: 235, endPoint x: 623, endPoint y: 173, distance: 67.8
click at [623, 173] on span "# 801 [PERSON_NAME] [DEMOGRAPHIC_DATA] [DEMOGRAPHIC_DATA] DOB: [DEMOGRAPHIC_DAT…" at bounding box center [446, 307] width 572 height 596
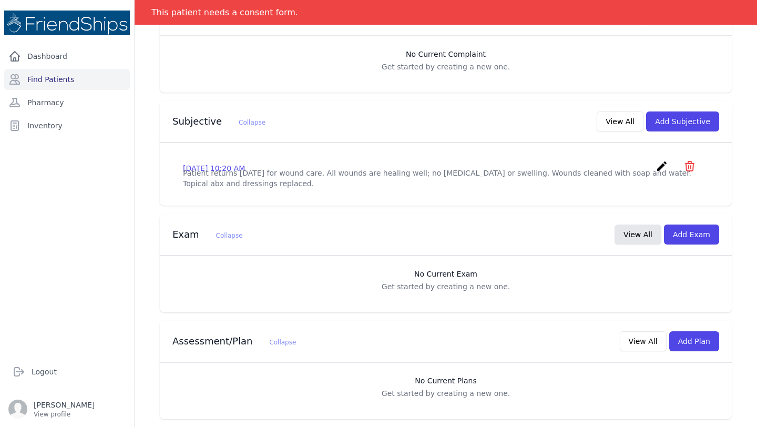
scroll to position [232, 0]
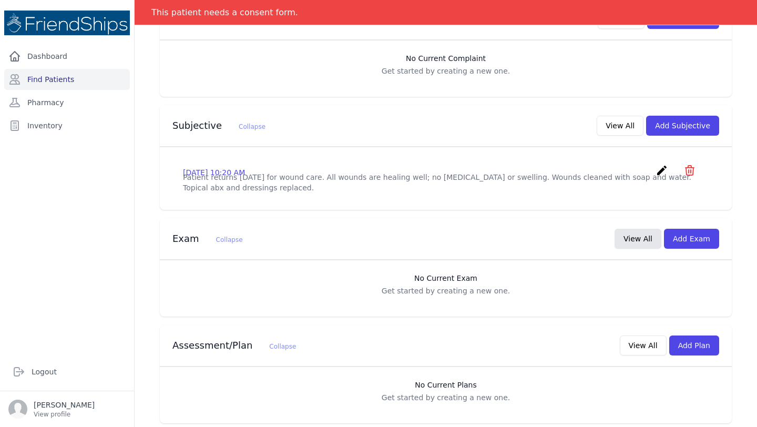
click at [377, 182] on p "Patient returns [DATE] for wound care. All wounds are healing well; no [MEDICAL…" at bounding box center [446, 182] width 526 height 21
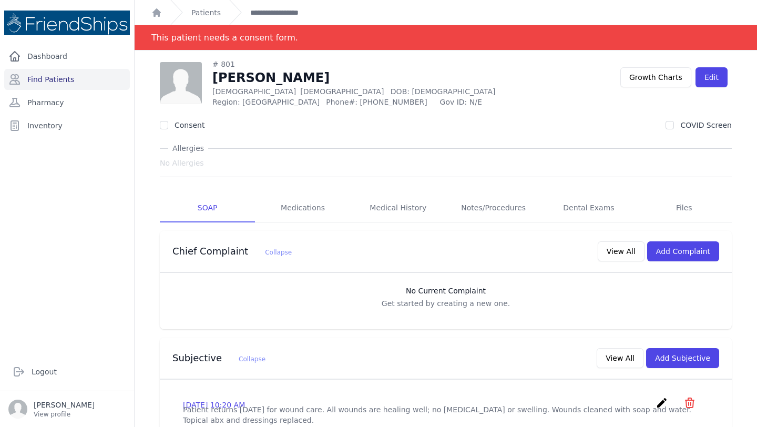
click at [470, 123] on div "Consent COVID Screen" at bounding box center [446, 125] width 572 height 11
click at [53, 54] on link "Dashboard" at bounding box center [67, 56] width 126 height 21
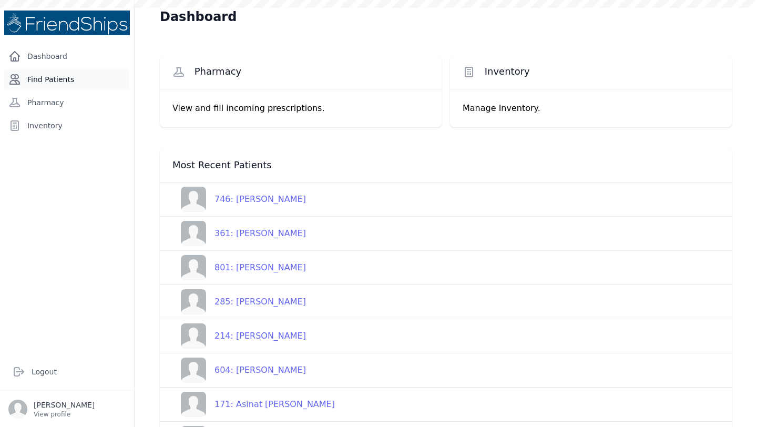
click at [47, 71] on link "Find Patients" at bounding box center [67, 79] width 126 height 21
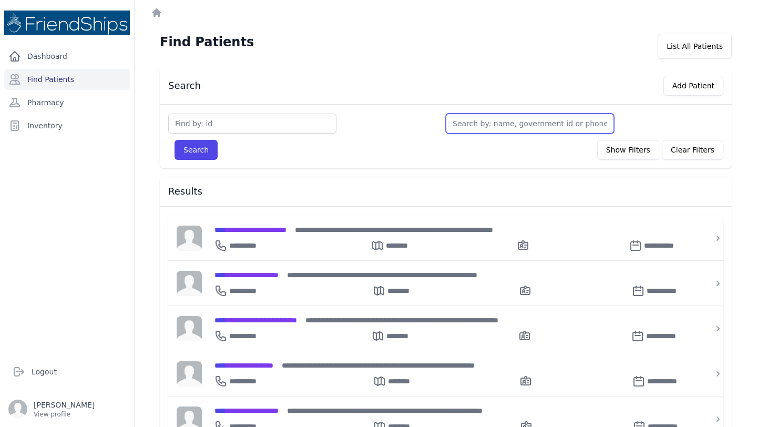
click at [483, 124] on input "text" at bounding box center [530, 124] width 168 height 20
type input "dal"
type input "dala"
type input "dalal"
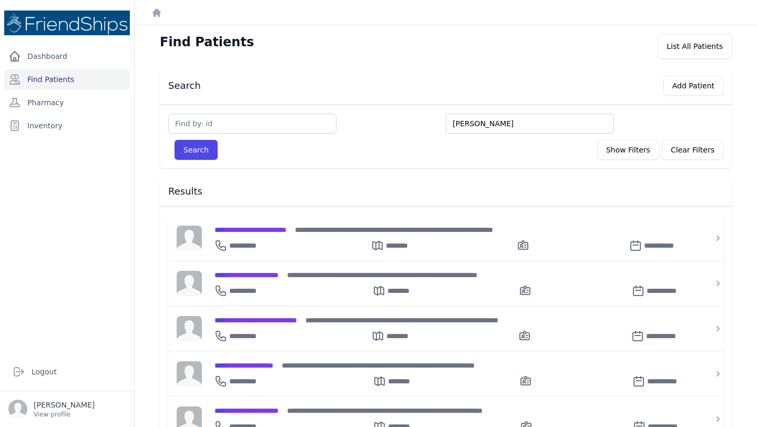
click at [174, 140] on button "Search" at bounding box center [195, 150] width 43 height 20
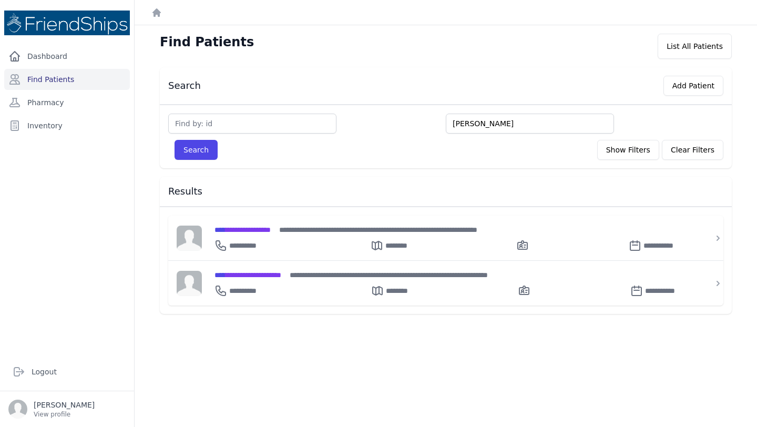
click at [464, 120] on input "dalal" at bounding box center [530, 124] width 168 height 20
type input "a"
type input "ala"
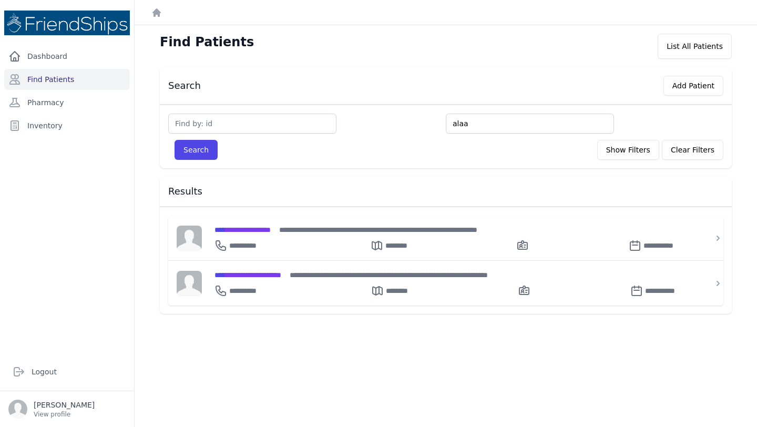
type input "alaa"
type input "alaa hussei"
type input "alaa hussein"
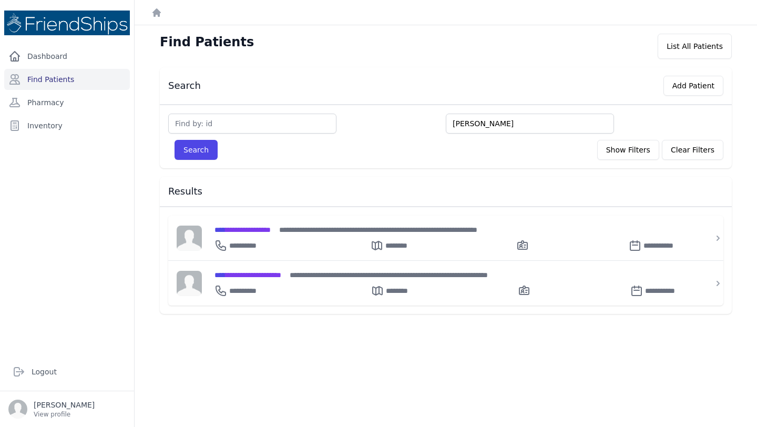
click at [174, 140] on button "Search" at bounding box center [195, 150] width 43 height 20
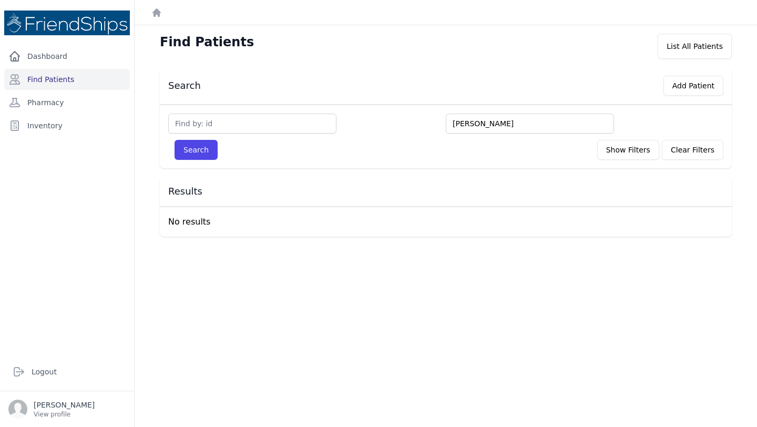
click at [464, 126] on input "alaa hussein" at bounding box center [530, 124] width 168 height 20
type input "ala hussein"
click at [174, 140] on button "Search" at bounding box center [195, 150] width 43 height 20
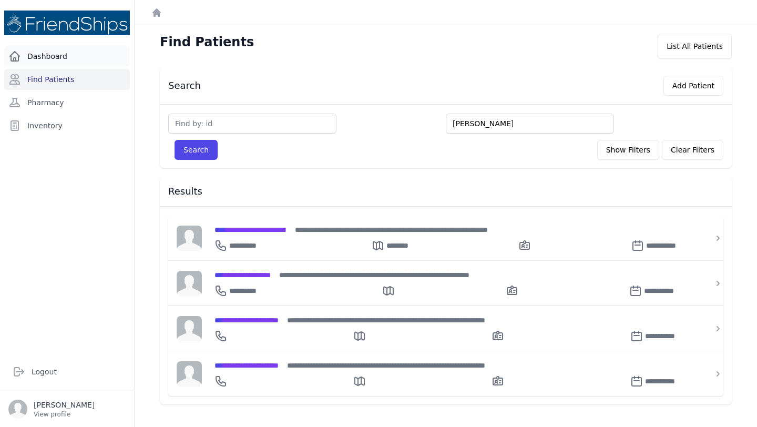
click at [52, 54] on link "Dashboard" at bounding box center [67, 56] width 126 height 21
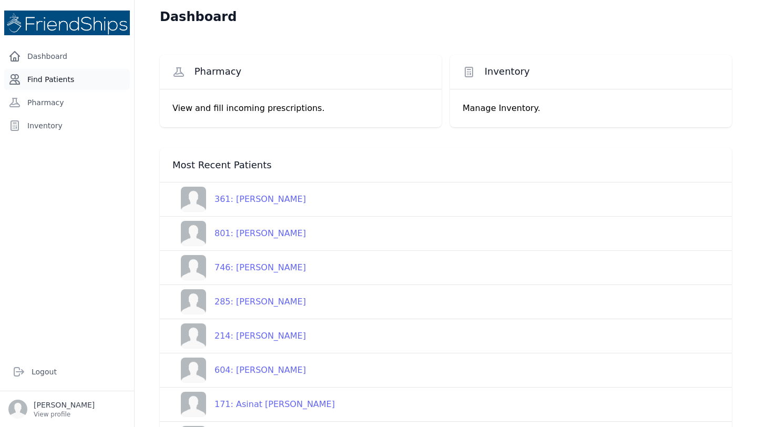
click at [65, 70] on link "Find Patients" at bounding box center [67, 79] width 126 height 21
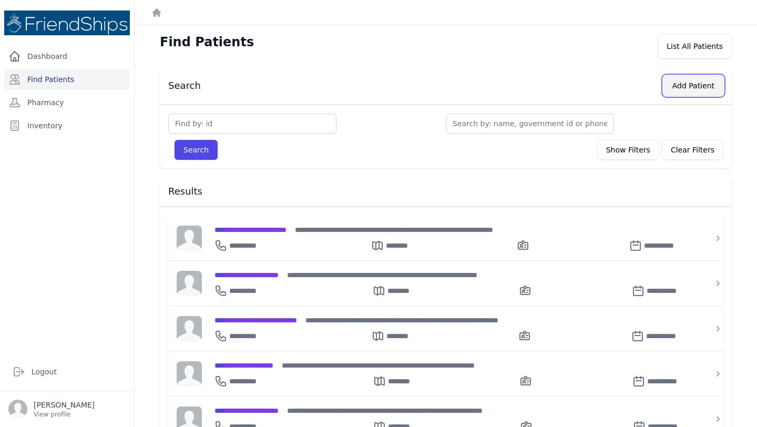
click at [696, 88] on button "Add Patient" at bounding box center [693, 86] width 60 height 20
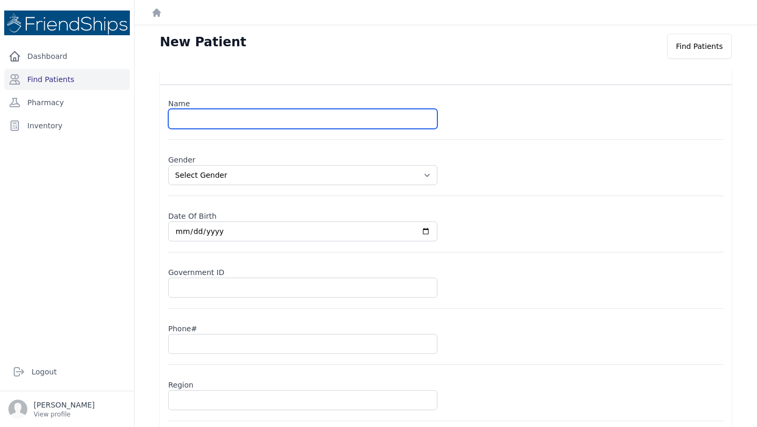
click at [214, 125] on input "text" at bounding box center [302, 119] width 269 height 20
type input "[PERSON_NAME] [PERSON_NAME]"
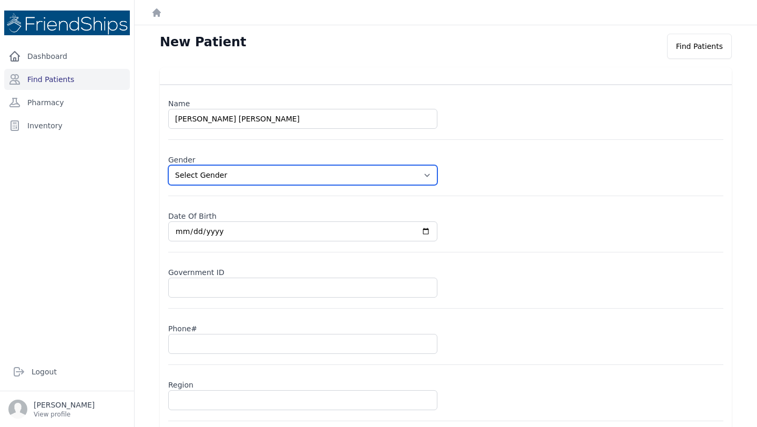
click at [208, 175] on select "Select Gender [DEMOGRAPHIC_DATA] [DEMOGRAPHIC_DATA]" at bounding box center [302, 175] width 269 height 20
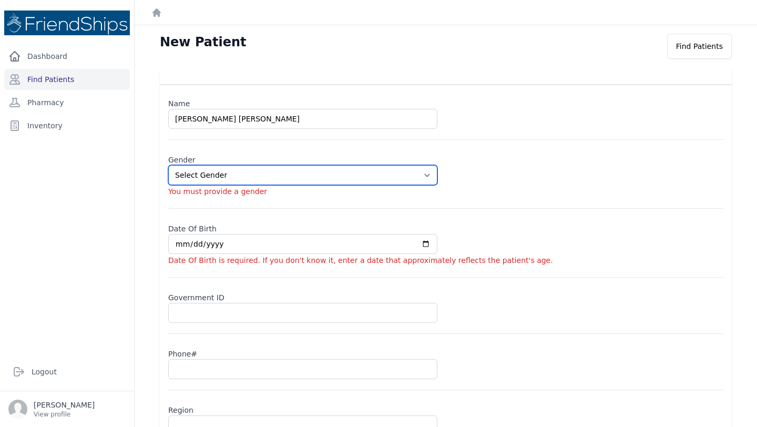
select select "female"
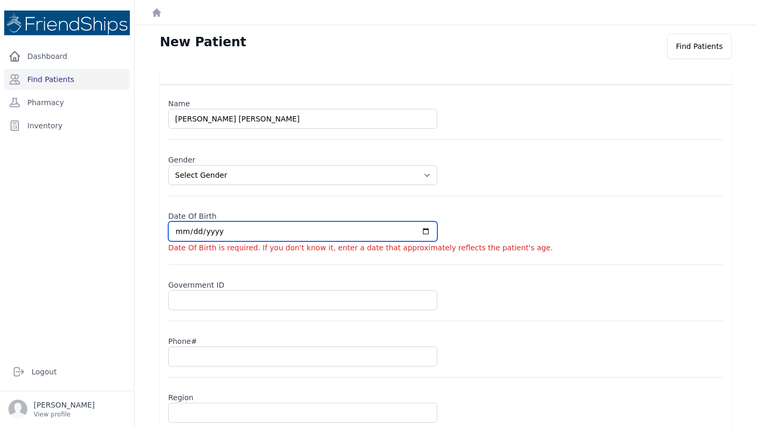
click at [199, 230] on input "date" at bounding box center [302, 231] width 269 height 20
click at [215, 233] on input "date" at bounding box center [302, 231] width 269 height 20
click at [180, 230] on input "date" at bounding box center [302, 231] width 269 height 20
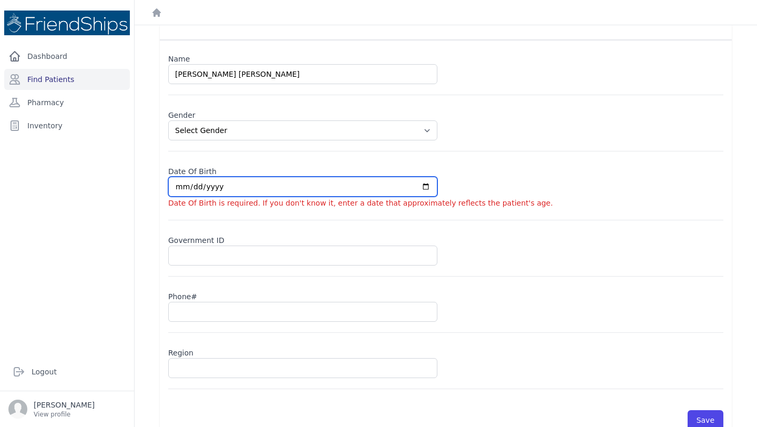
scroll to position [46, 0]
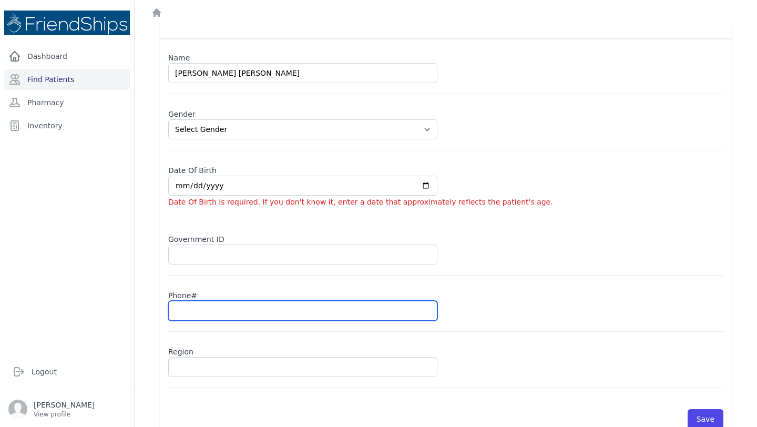
click at [198, 307] on input "text" at bounding box center [302, 311] width 269 height 20
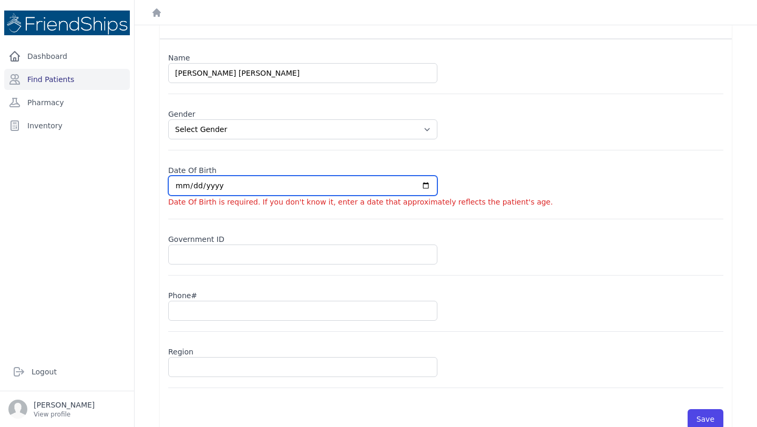
click at [178, 187] on input "date" at bounding box center [302, 186] width 269 height 20
type input "2020-06-20"
select select "female"
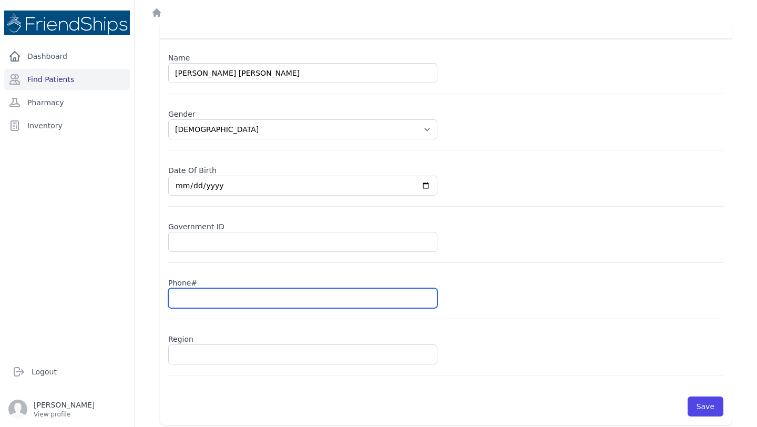
click at [194, 303] on input "text" at bounding box center [302, 298] width 269 height 20
type input "0"
select select "female"
type input "09"
select select "female"
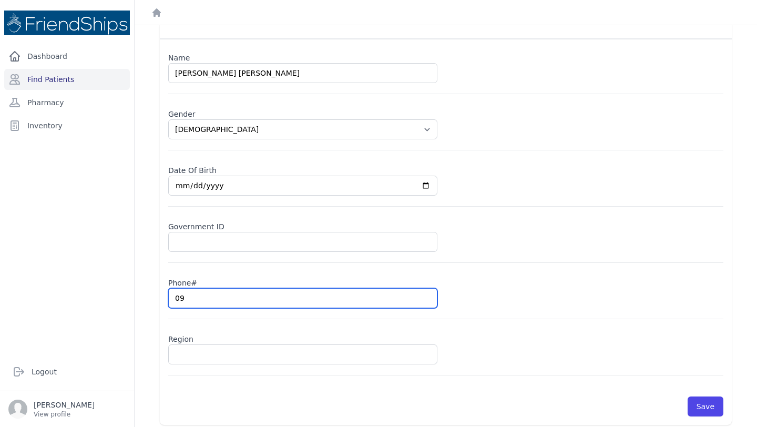
type input "099"
select select "female"
type input "0997"
select select "female"
type input "09974"
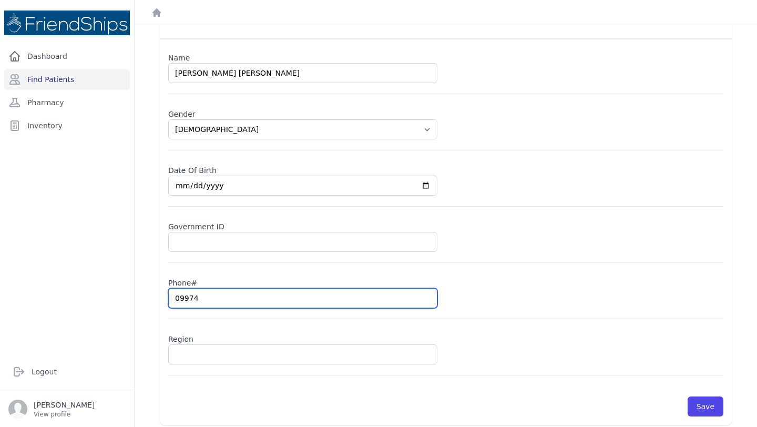
select select "female"
type input "099748"
select select "female"
type input "0997486"
select select "female"
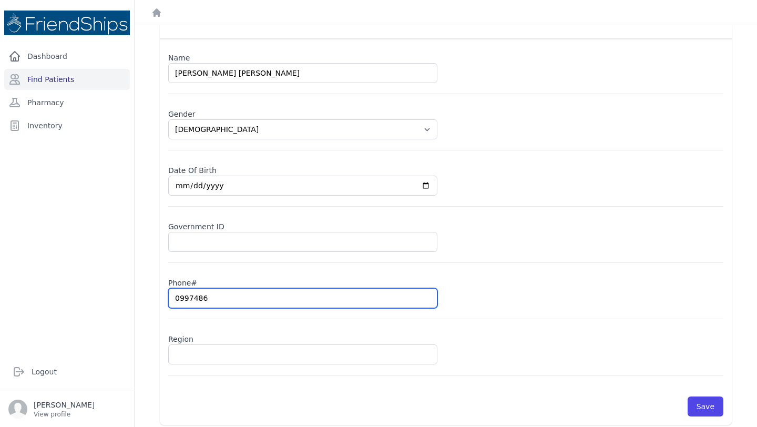
type input "09974869"
select select "female"
type input "0997486972"
select select "female"
type input "0997486972"
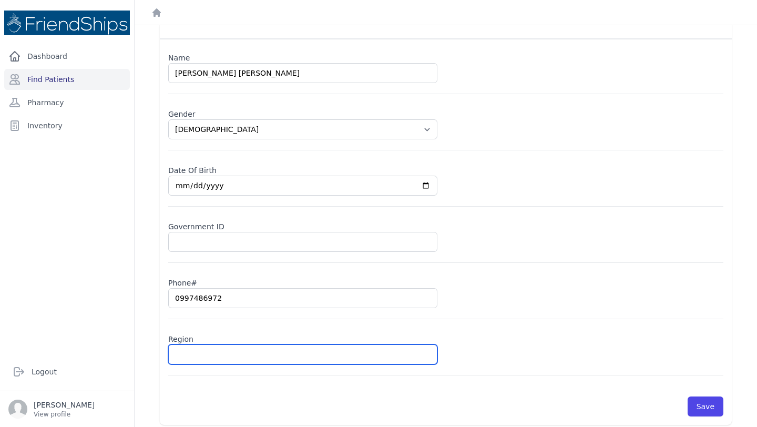
click at [184, 357] on input "text" at bounding box center [302, 354] width 269 height 20
type input "Ra"
select select "female"
type input "Ras"
select select "female"
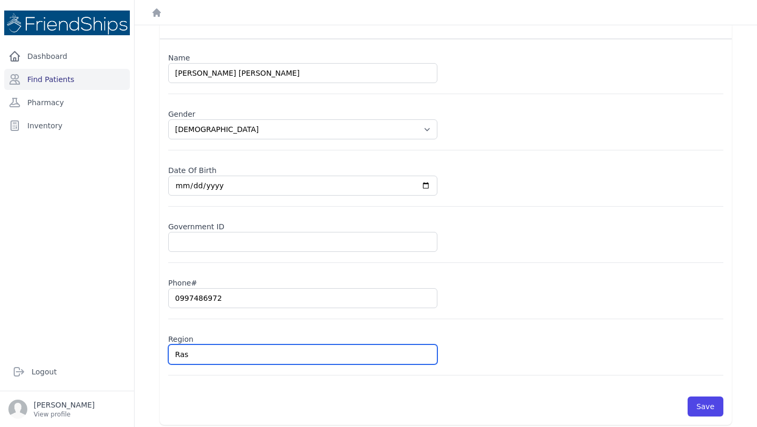
type input "Rasm"
select select "female"
type input "Rasm"
select select "female"
type input "Rasm Sh"
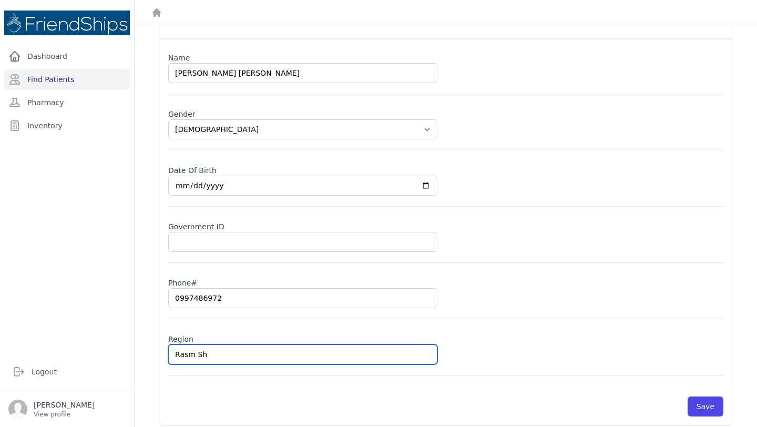
select select "female"
type input "Rasm Sha"
select select "female"
type input "Rasm Shaa"
select select "female"
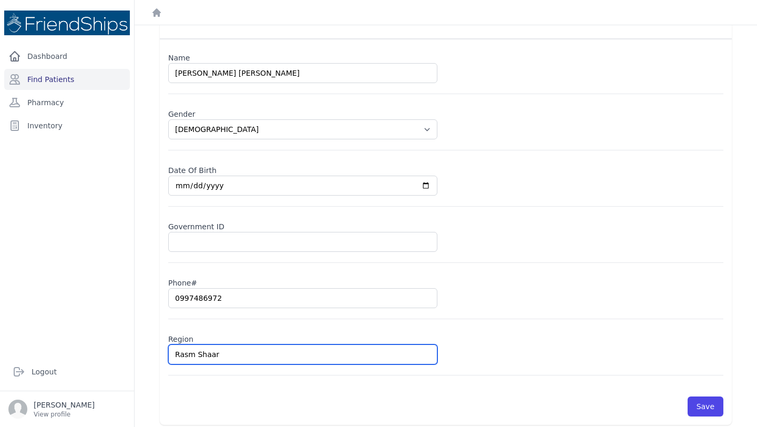
type input "Rasm Shaara"
select select "female"
type input "Rasm Shaar"
select select "female"
type input "Rasm Shaare"
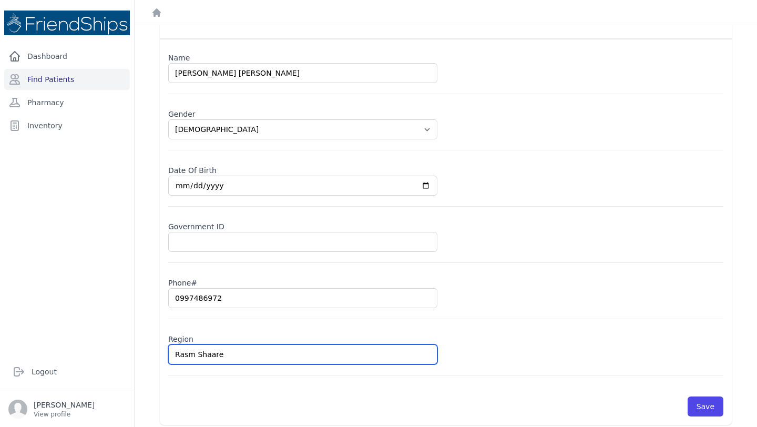
select select "female"
type input "Rasm Shaare"
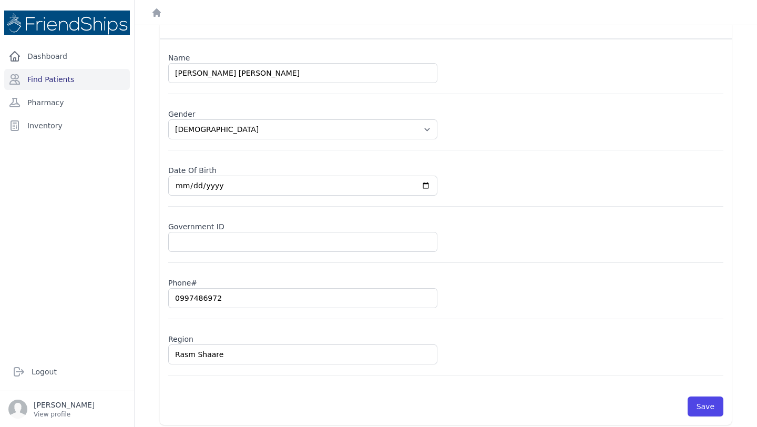
click at [245, 394] on div "Save" at bounding box center [445, 401] width 555 height 30
click at [709, 407] on button "Save" at bounding box center [705, 406] width 36 height 20
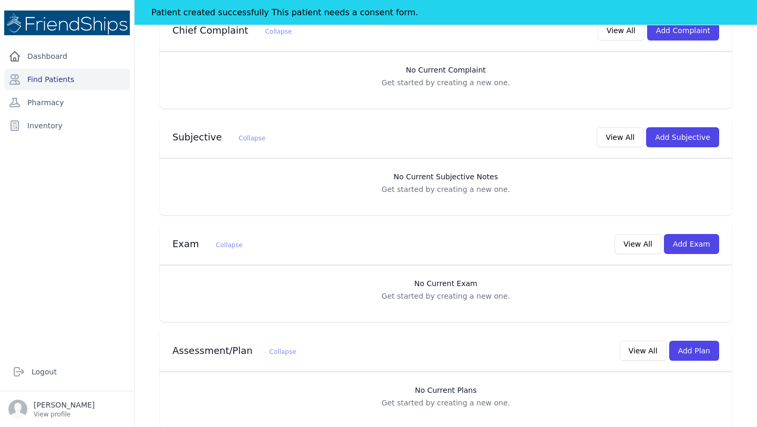
scroll to position [221, 0]
click at [686, 246] on button "Add Exam" at bounding box center [691, 243] width 55 height 20
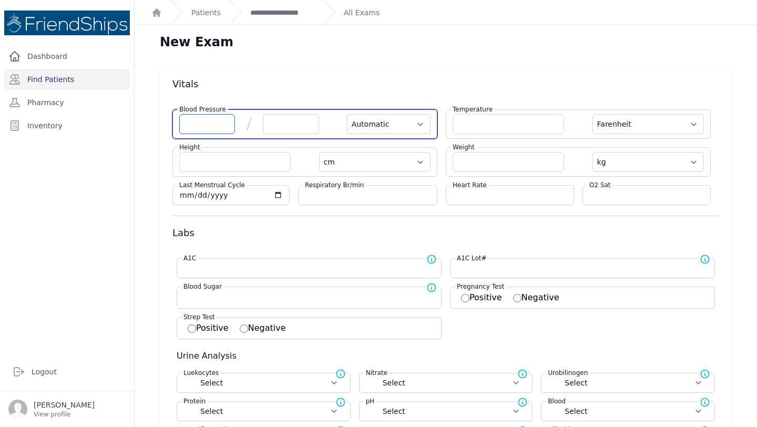
click at [218, 122] on input "number" at bounding box center [207, 124] width 56 height 20
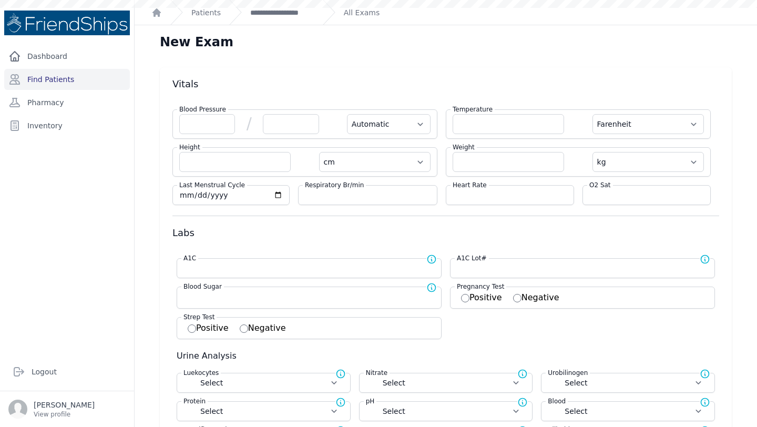
click at [281, 19] on div "**********" at bounding box center [271, 12] width 85 height 25
click at [263, 13] on link "**********" at bounding box center [282, 12] width 64 height 11
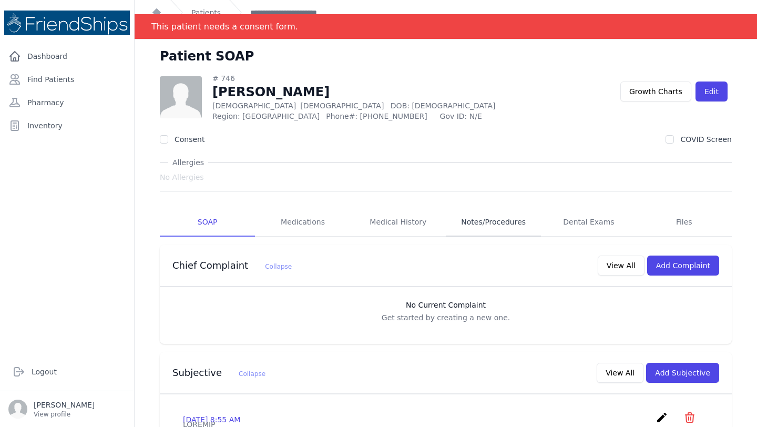
scroll to position [12, 0]
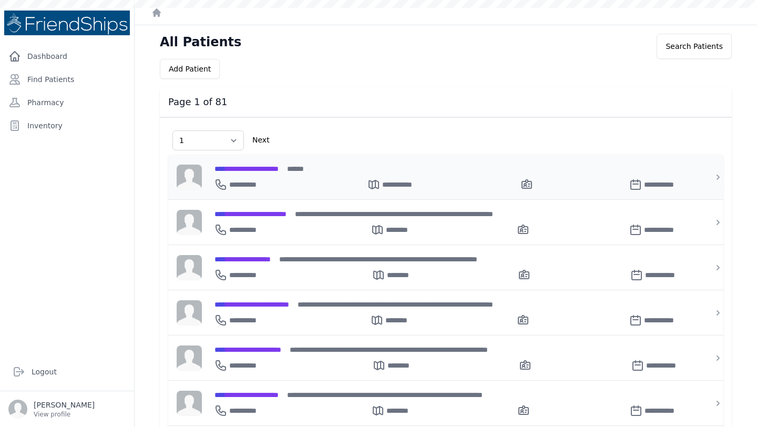
select select "1"
click at [281, 163] on div "**********" at bounding box center [451, 168] width 475 height 11
select select "1"
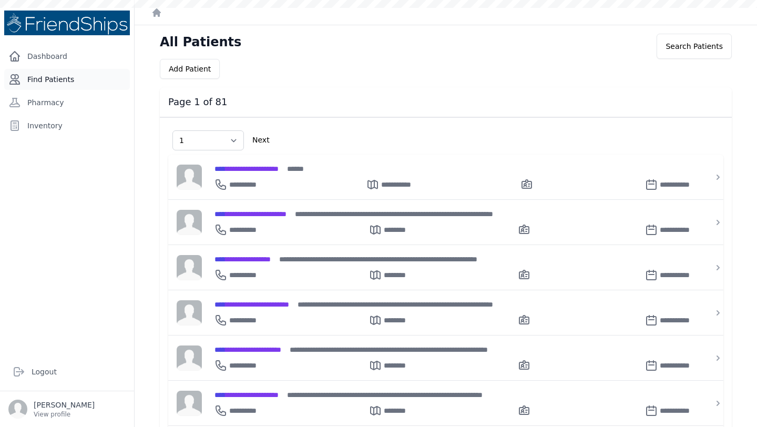
click at [47, 73] on link "Find Patients" at bounding box center [67, 79] width 126 height 21
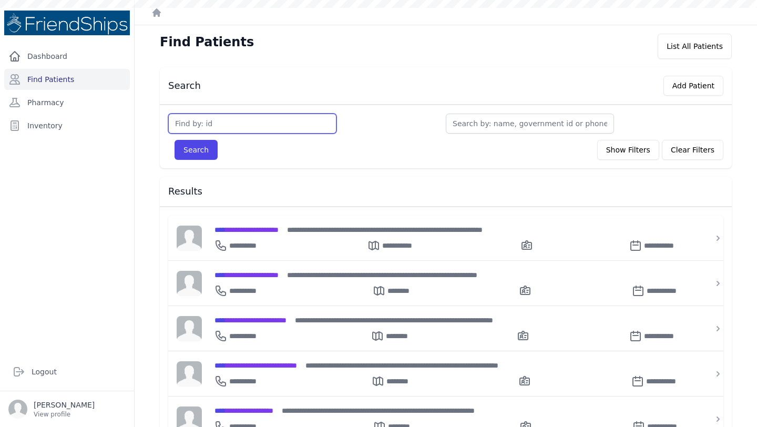
click at [203, 129] on input "text" at bounding box center [252, 124] width 168 height 20
type input "121"
click at [174, 140] on button "Search" at bounding box center [195, 150] width 43 height 20
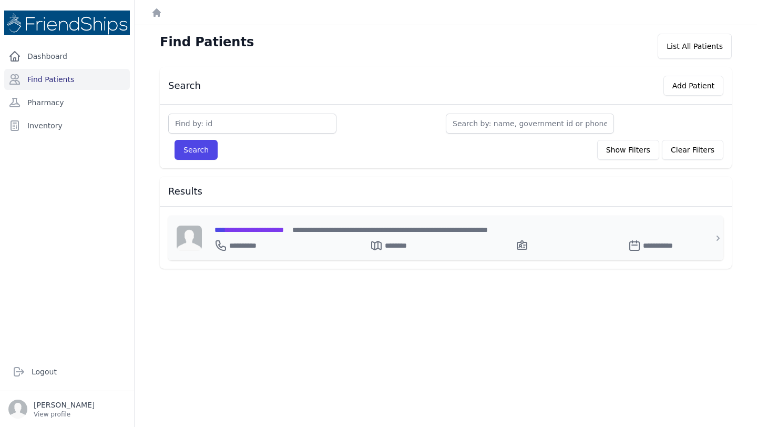
click at [296, 224] on div "**********" at bounding box center [451, 229] width 475 height 11
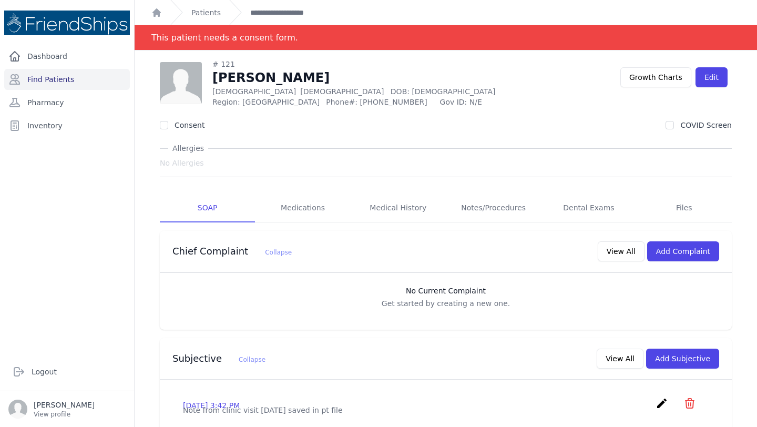
click at [133, 198] on div "Dashboard Find Patients Pharmacy Inventory" at bounding box center [67, 195] width 134 height 299
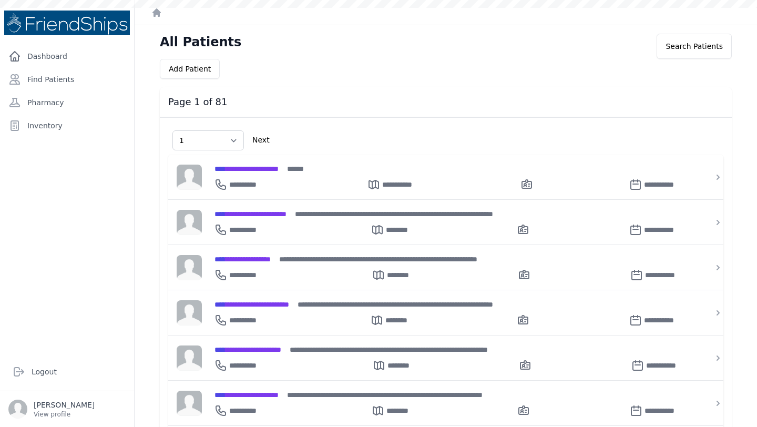
select select "1"
click at [50, 56] on link "Dashboard" at bounding box center [67, 56] width 126 height 21
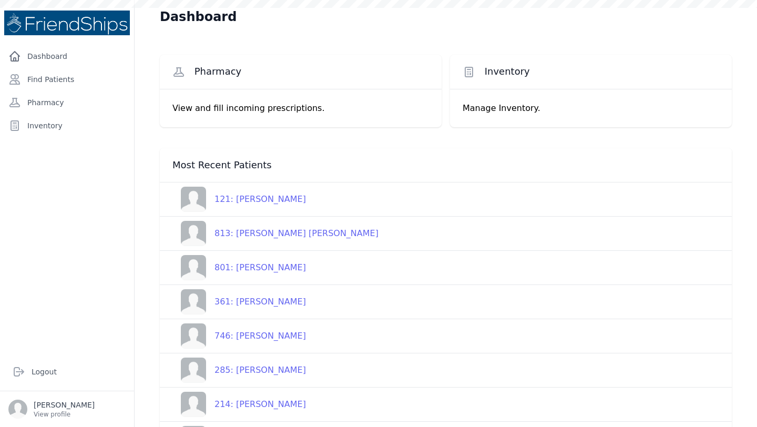
click at [46, 85] on link "Find Patients" at bounding box center [67, 79] width 126 height 21
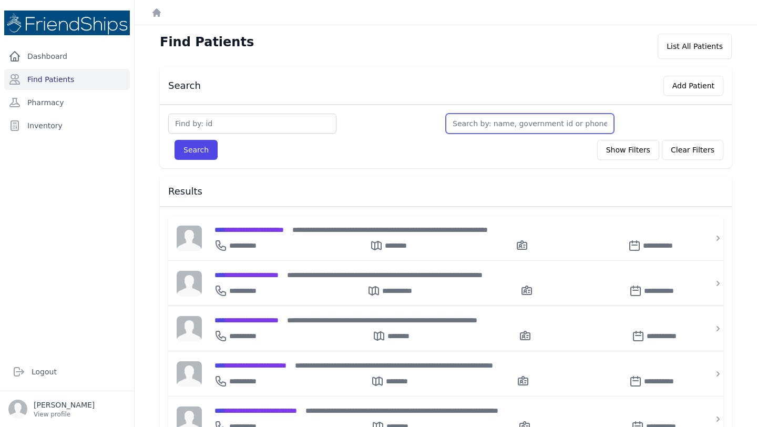
click at [472, 126] on input "text" at bounding box center [530, 124] width 168 height 20
type input "fati"
type input "fatima"
type input "fatima f"
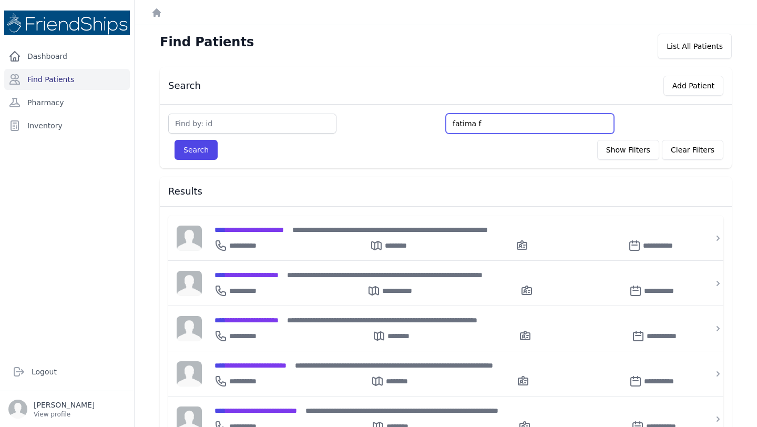
type input "fatima fo"
type input "fatima foua"
type input "fatima fouad"
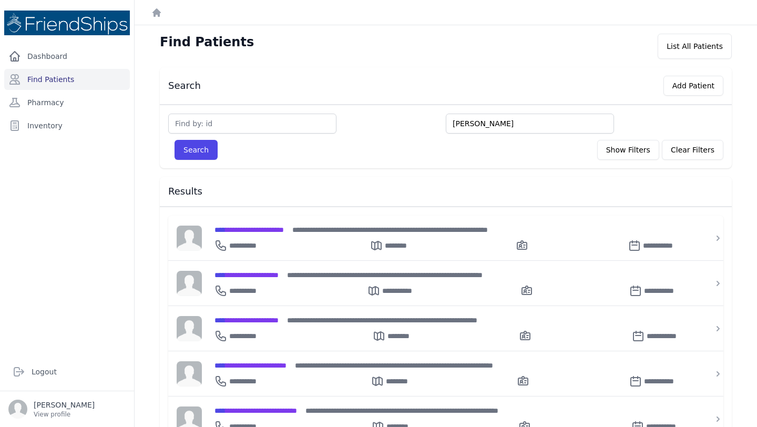
type input "fatima fouad"
click at [174, 140] on button "Search" at bounding box center [195, 150] width 43 height 20
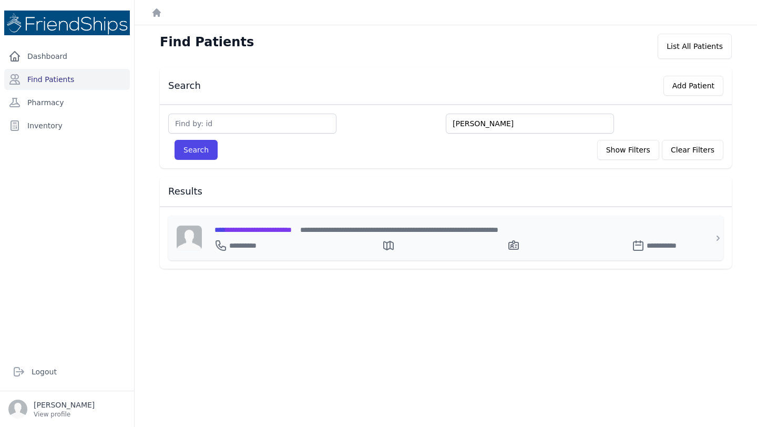
click at [264, 232] on span "**********" at bounding box center [252, 229] width 77 height 7
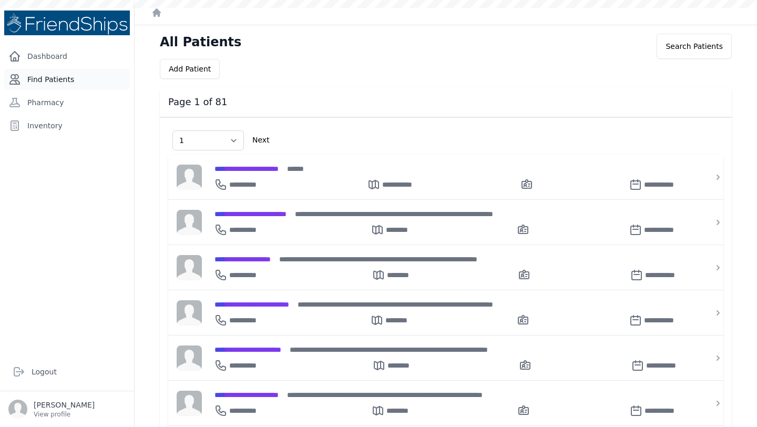
click at [57, 85] on link "Find Patients" at bounding box center [67, 79] width 126 height 21
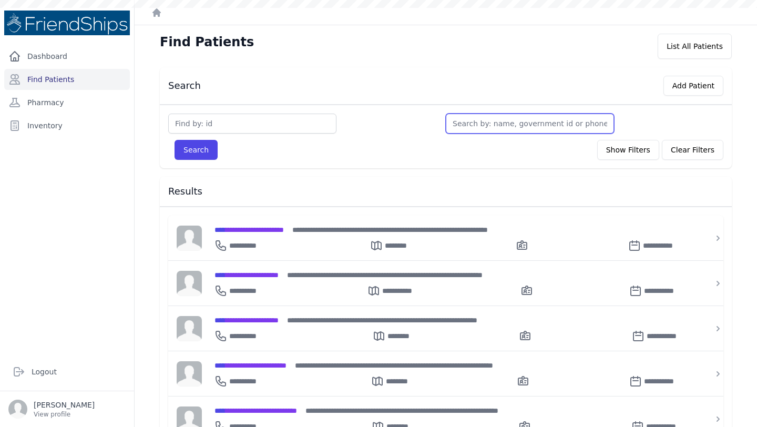
click at [486, 126] on input "text" at bounding box center [530, 124] width 168 height 20
type input "e"
type input "ezz"
click at [174, 140] on button "Search" at bounding box center [195, 150] width 43 height 20
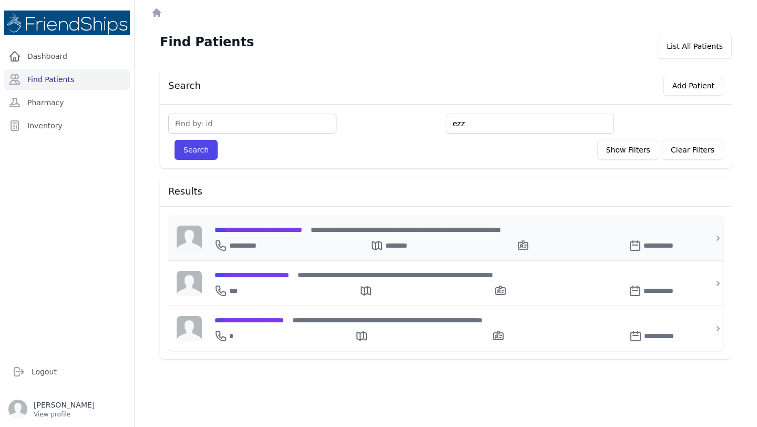
click at [280, 233] on span "**********" at bounding box center [258, 229] width 88 height 7
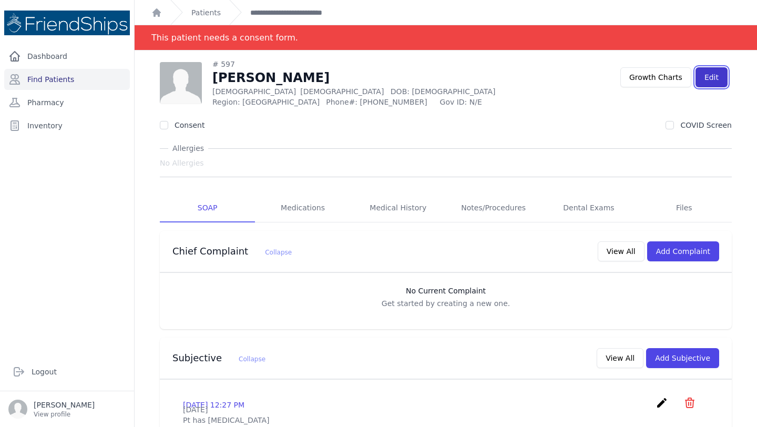
click at [708, 83] on link "Edit" at bounding box center [711, 77] width 32 height 20
click at [709, 75] on link "Edit" at bounding box center [711, 77] width 32 height 20
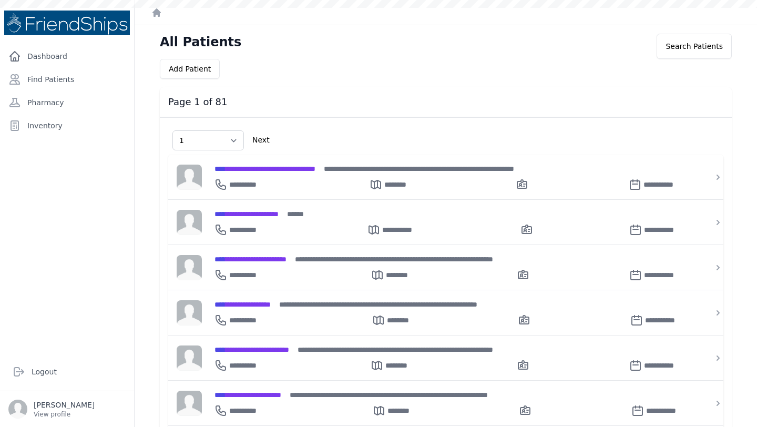
select select "1"
click at [324, 173] on div "**********" at bounding box center [451, 168] width 475 height 11
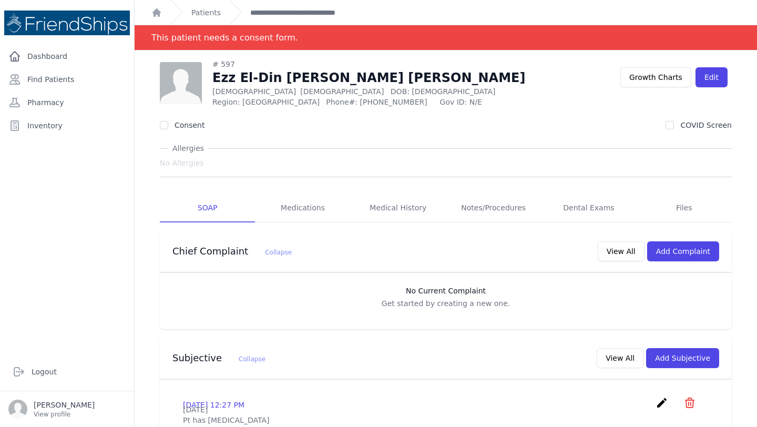
click at [335, 101] on span "Phone#: [PHONE_NUMBER]" at bounding box center [379, 102] width 107 height 11
copy span "0995371187"
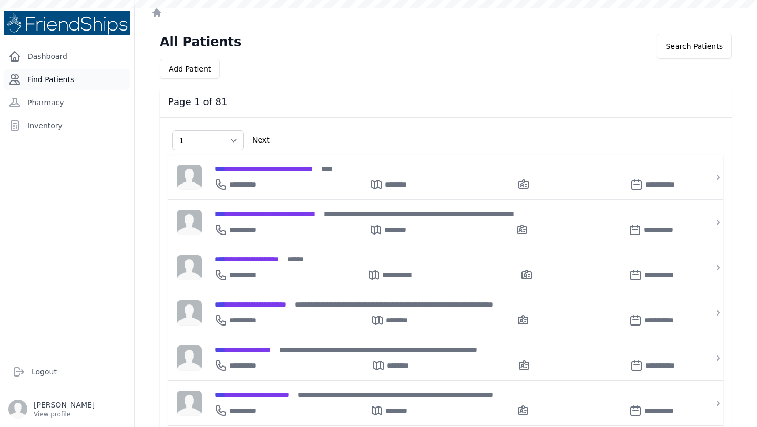
select select "1"
click at [74, 83] on link "Find Patients" at bounding box center [67, 79] width 126 height 21
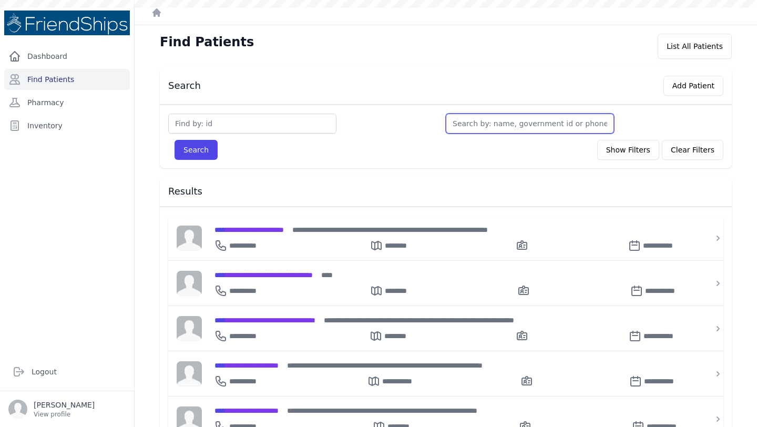
click at [481, 124] on input "text" at bounding box center [530, 124] width 168 height 20
type input "is"
type input "isl"
type input "isla"
type input "islam"
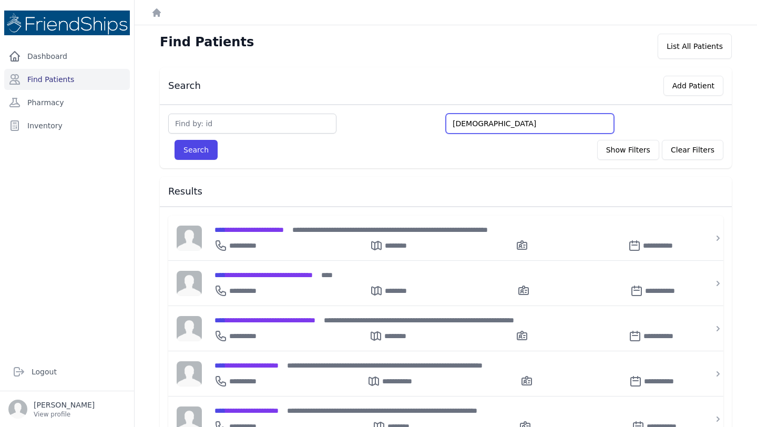
click at [174, 140] on button "Search" at bounding box center [195, 150] width 43 height 20
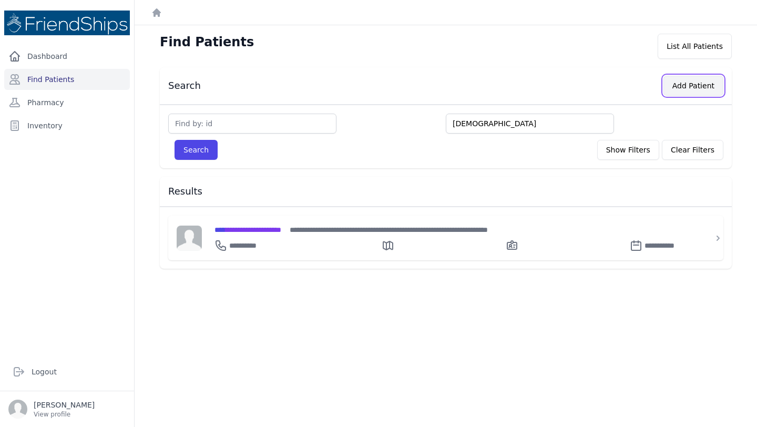
click at [689, 82] on button "Add Patient" at bounding box center [693, 86] width 60 height 20
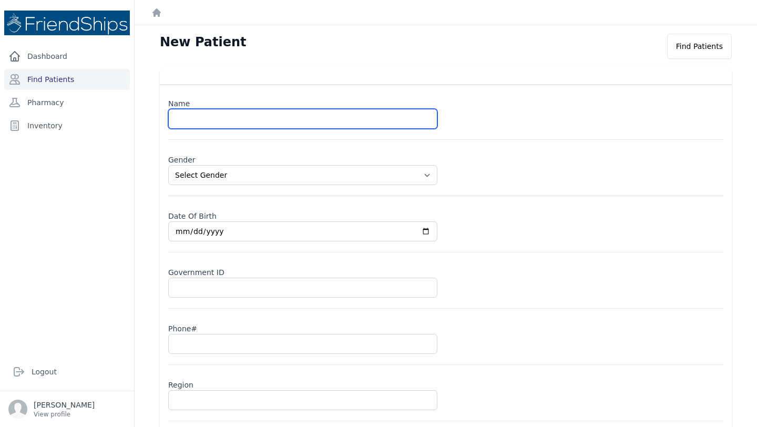
click at [223, 126] on input "text" at bounding box center [302, 119] width 269 height 20
type input "Islam"
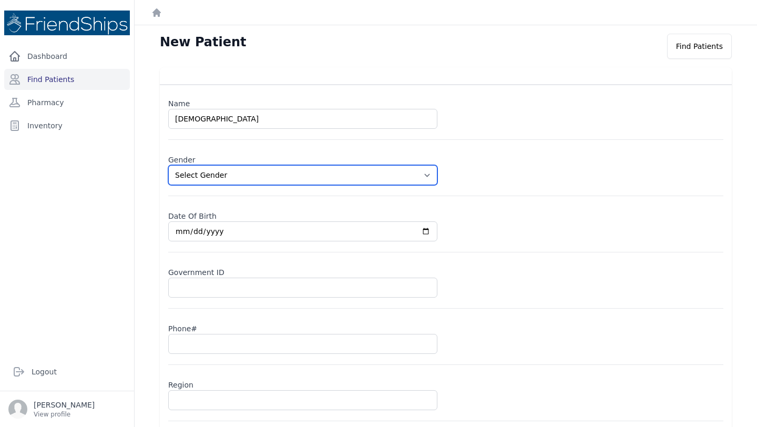
click at [306, 183] on select "Select Gender Male Female" at bounding box center [302, 175] width 269 height 20
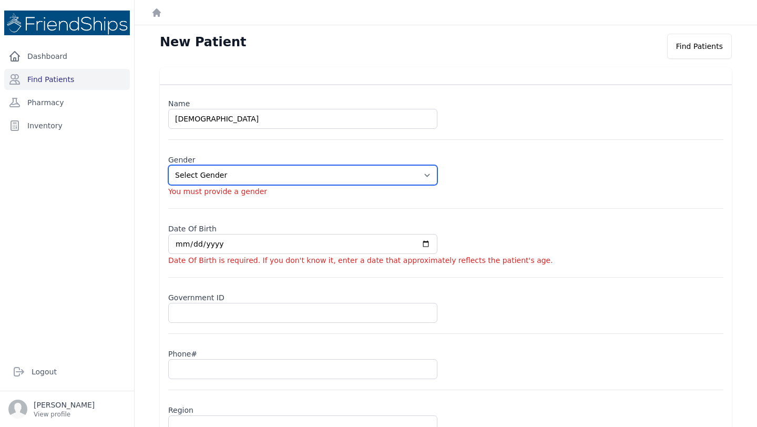
select select "female"
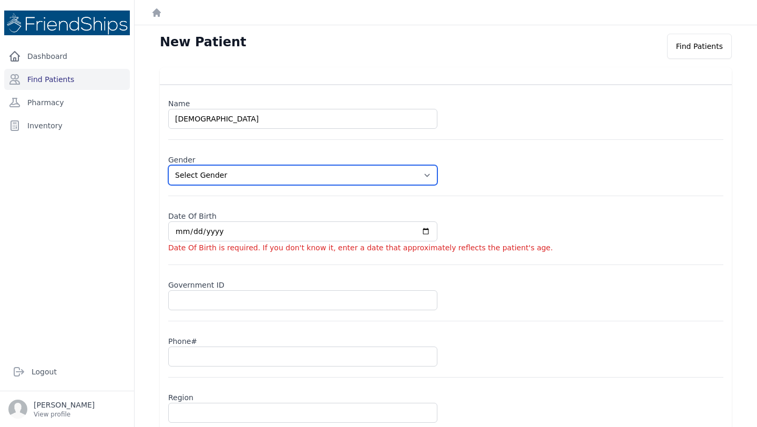
scroll to position [65, 0]
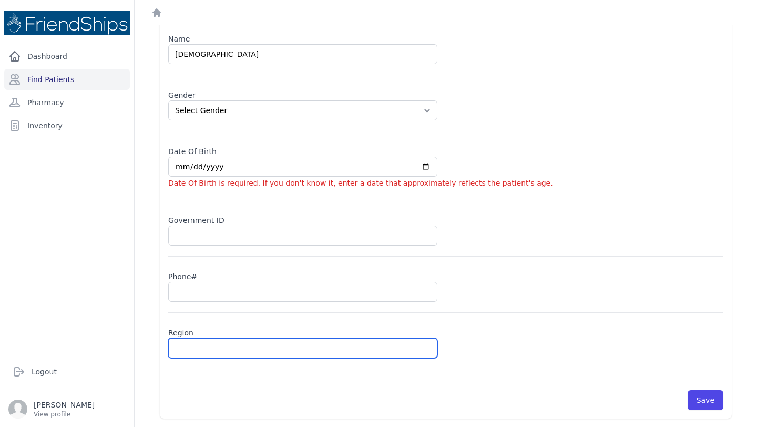
click at [214, 344] on input "text" at bounding box center [302, 348] width 269 height 20
type input "H"
select select "female"
type input "Hamadiya"
select select "female"
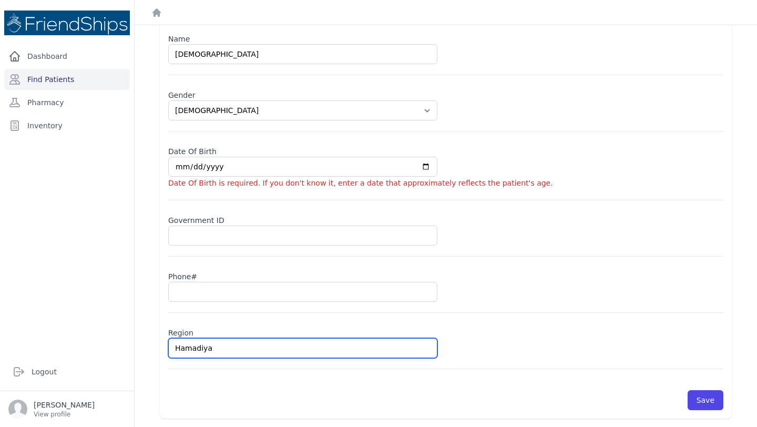
type input "Hamadiya"
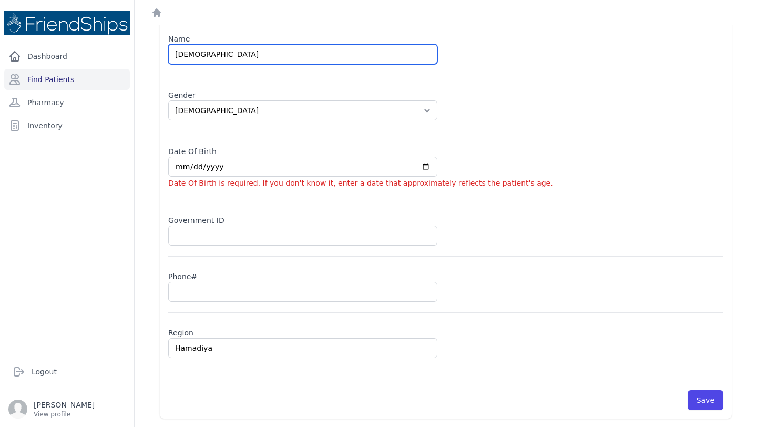
click at [218, 57] on input "Islam" at bounding box center [302, 54] width 269 height 20
type input "Islam Osama Juma"
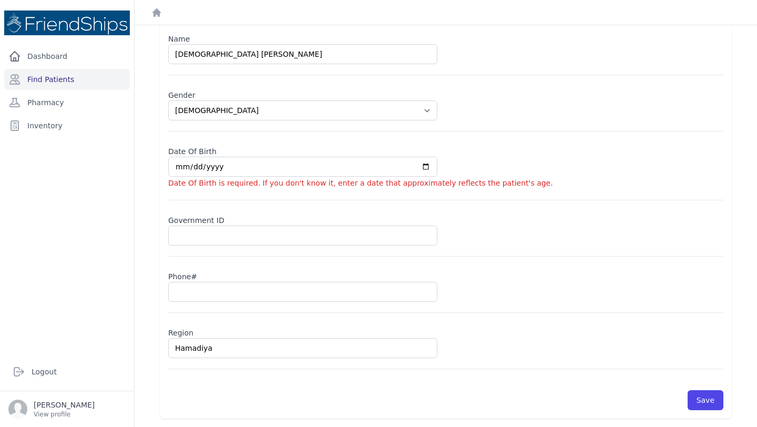
click at [212, 164] on input "date" at bounding box center [302, 167] width 269 height 20
select select "female"
click at [198, 290] on input "text" at bounding box center [302, 292] width 269 height 20
type input "0"
select select "female"
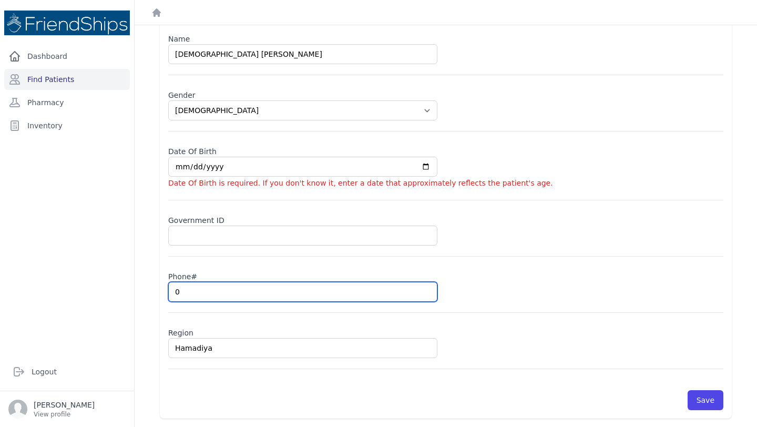
type input "09"
select select "female"
type input "0932"
select select "female"
type input "09326"
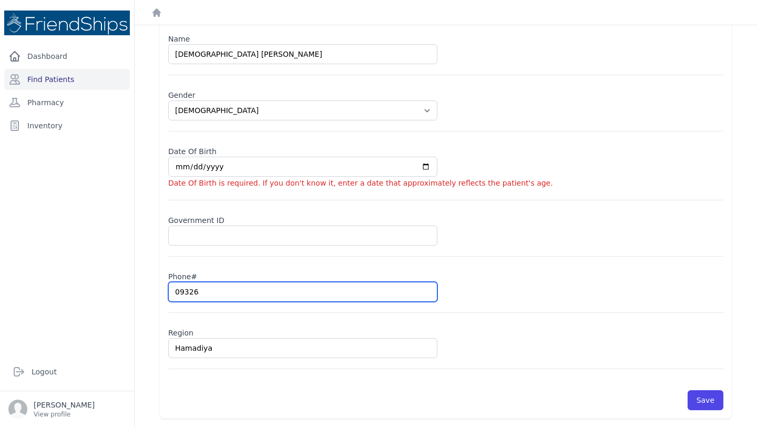
select select "female"
type input "093264"
select select "female"
type input "0932647"
select select "female"
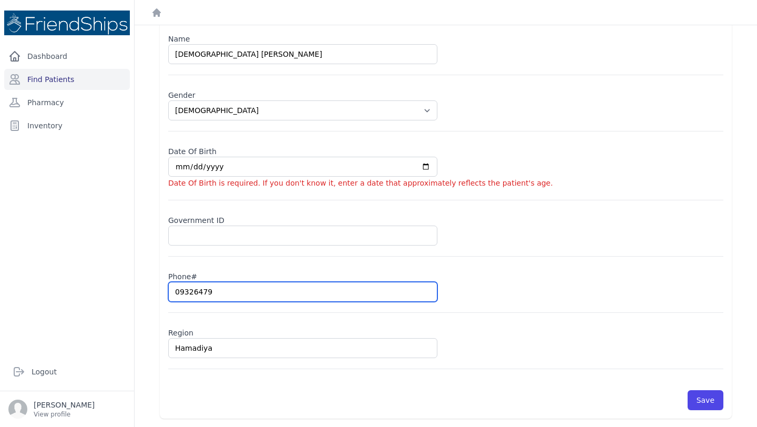
type input "093264799"
select select "female"
type input "0932647990"
select select "female"
type input "0932647990"
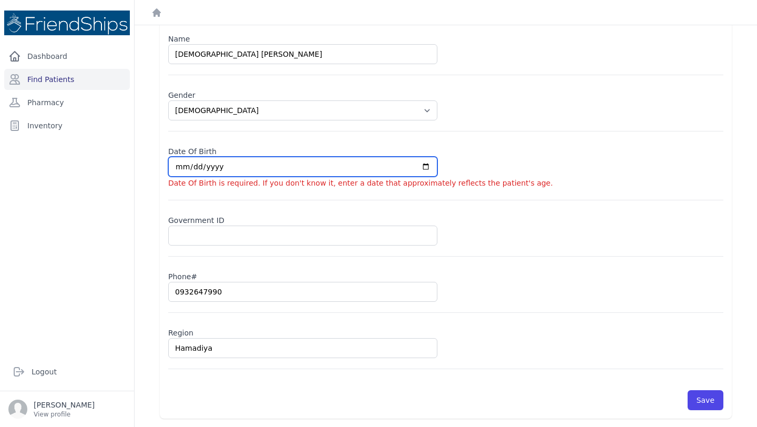
click at [208, 168] on input "date" at bounding box center [302, 167] width 269 height 20
click at [195, 165] on input "date" at bounding box center [302, 167] width 269 height 20
click at [186, 168] on input "date" at bounding box center [302, 167] width 269 height 20
type input "2008-01-09"
select select "female"
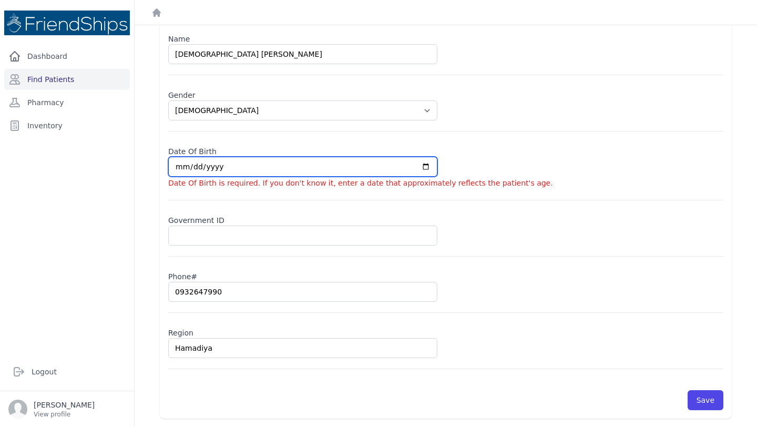
scroll to position [52, 0]
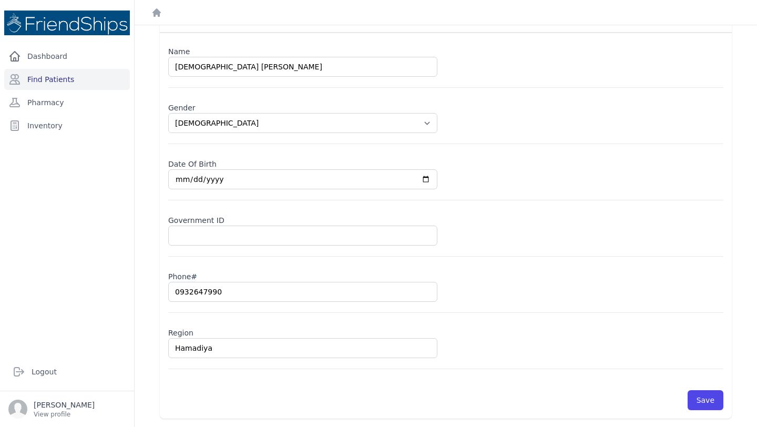
click at [276, 201] on form "Name Islam Osama Juma Gender Select Gender Male Female Date Of Birth 2008-01-09…" at bounding box center [445, 226] width 555 height 368
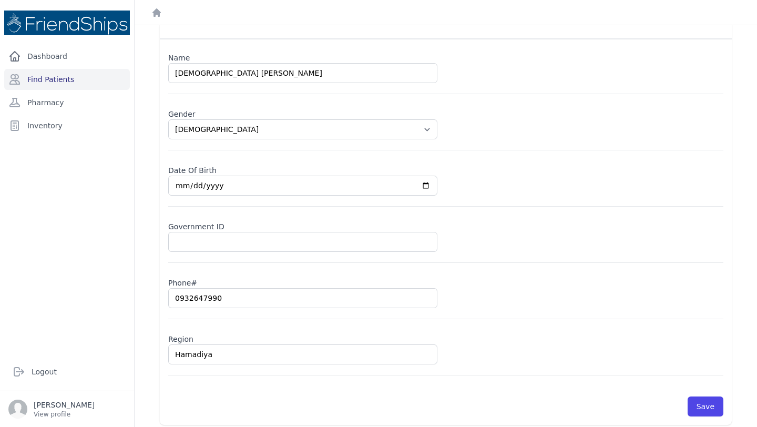
scroll to position [45, 0]
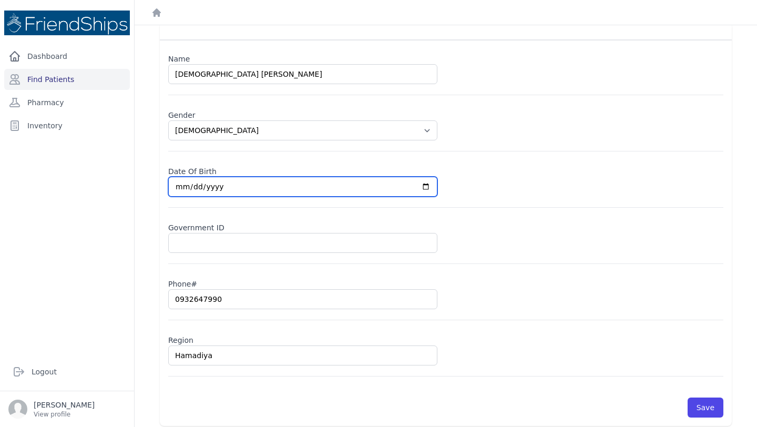
click at [191, 189] on input "2008-01-09" at bounding box center [302, 187] width 269 height 20
click at [203, 187] on input "2008-01-09" at bounding box center [302, 187] width 269 height 20
select select "[DEMOGRAPHIC_DATA]"
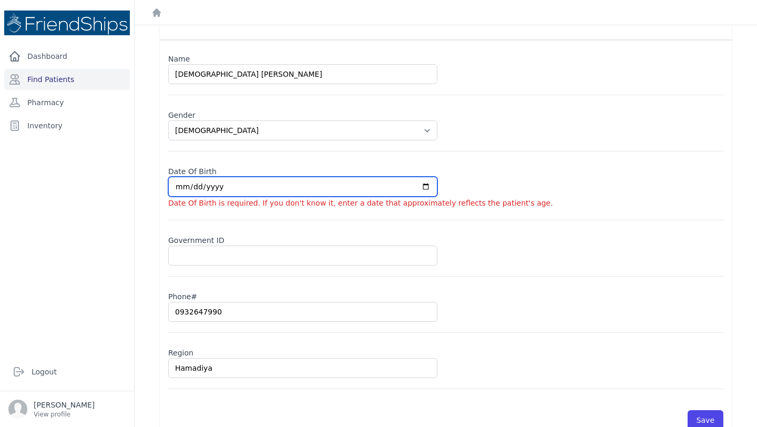
click at [424, 186] on input "date" at bounding box center [302, 187] width 269 height 20
click at [196, 186] on input "date" at bounding box center [302, 187] width 269 height 20
type input "0020-09-01"
select select "[DEMOGRAPHIC_DATA]"
type input "0200-09-01"
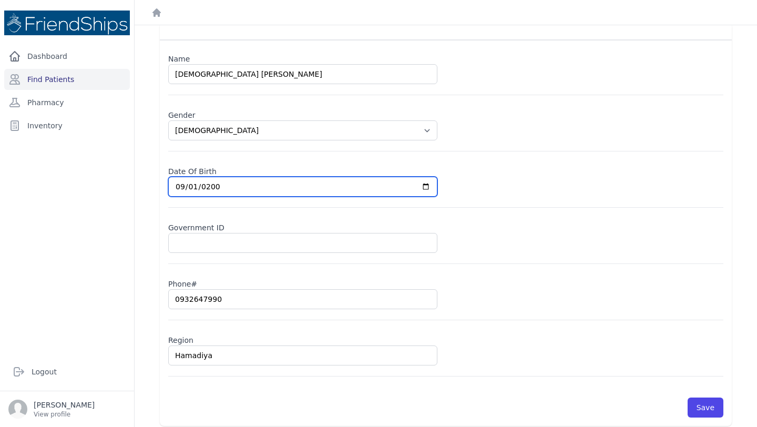
select select "[DEMOGRAPHIC_DATA]"
type input "2008-09-01"
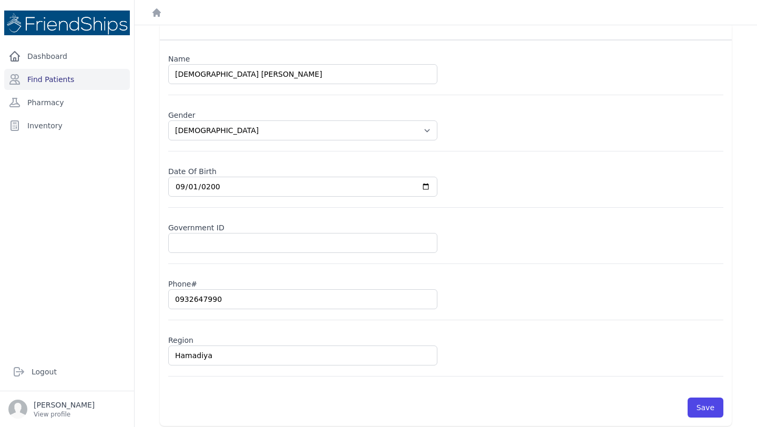
click at [521, 280] on label "Phone#" at bounding box center [445, 281] width 555 height 15
click at [701, 408] on button "Save" at bounding box center [705, 407] width 36 height 20
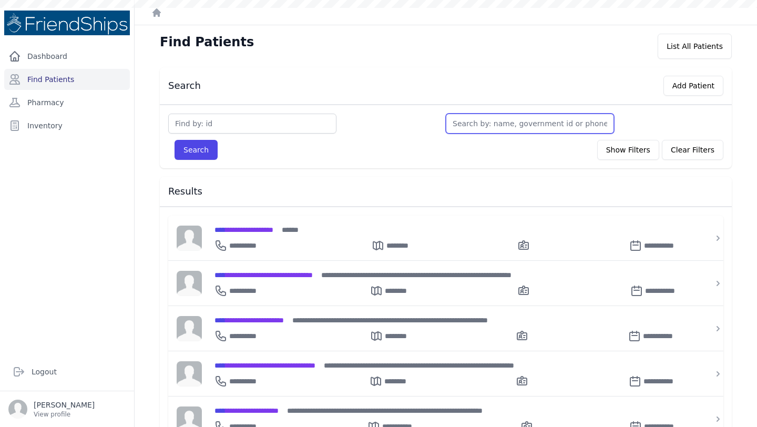
click at [489, 127] on input "text" at bounding box center [530, 124] width 168 height 20
type input "nour"
type input "nour hud"
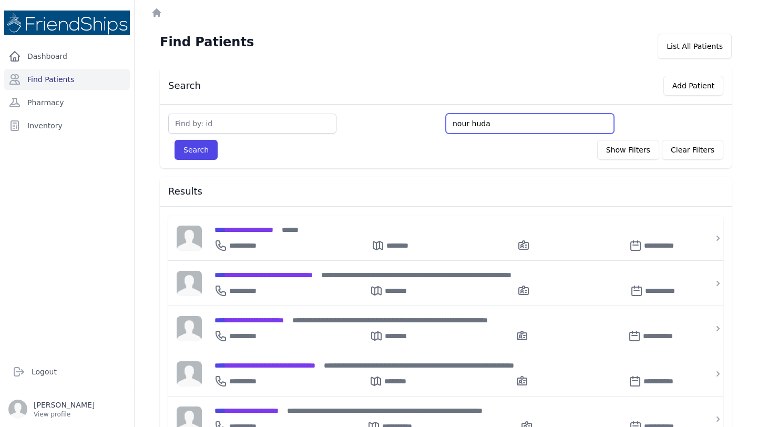
type input "nour huda"
type input "nour huda os"
type input "nour [PERSON_NAME]"
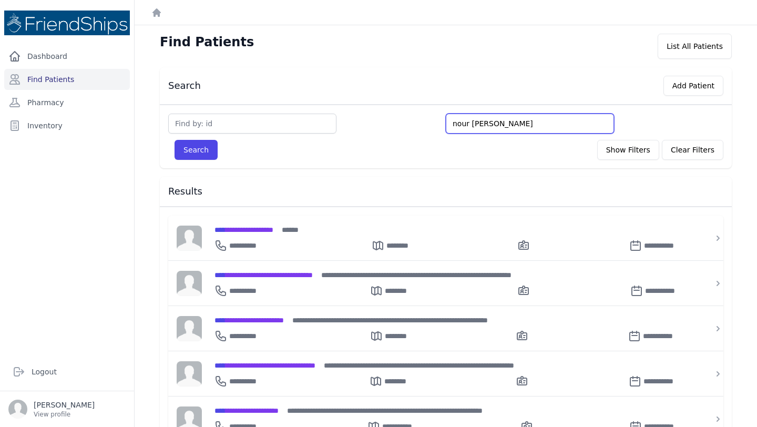
click at [174, 140] on button "Search" at bounding box center [195, 150] width 43 height 20
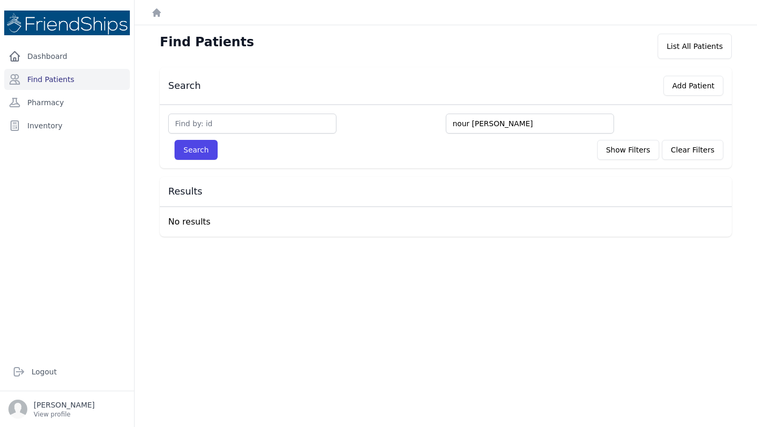
click at [500, 124] on input "nour [PERSON_NAME]" at bounding box center [530, 124] width 168 height 20
type input "noo"
type input "noor"
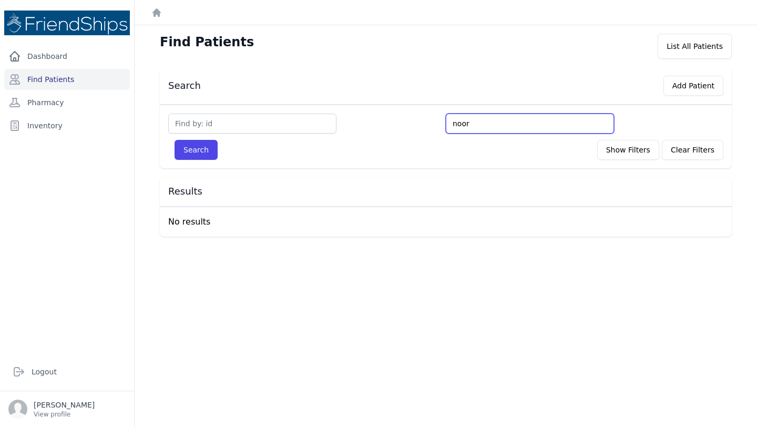
click at [174, 140] on button "Search" at bounding box center [195, 150] width 43 height 20
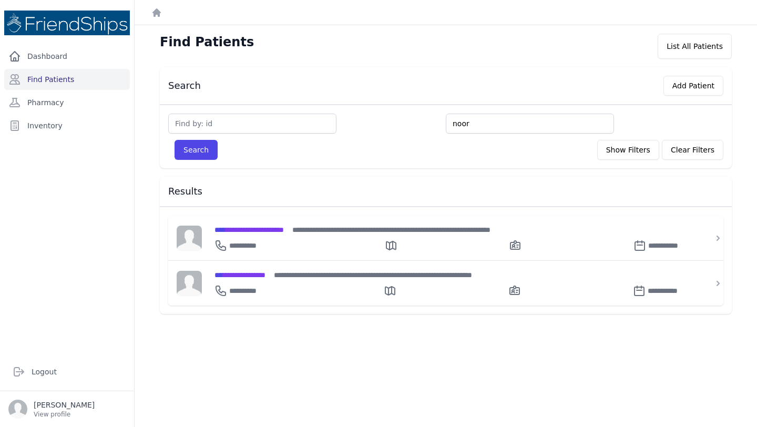
click at [462, 122] on input "noor" at bounding box center [530, 124] width 168 height 20
type input "so"
type input "s"
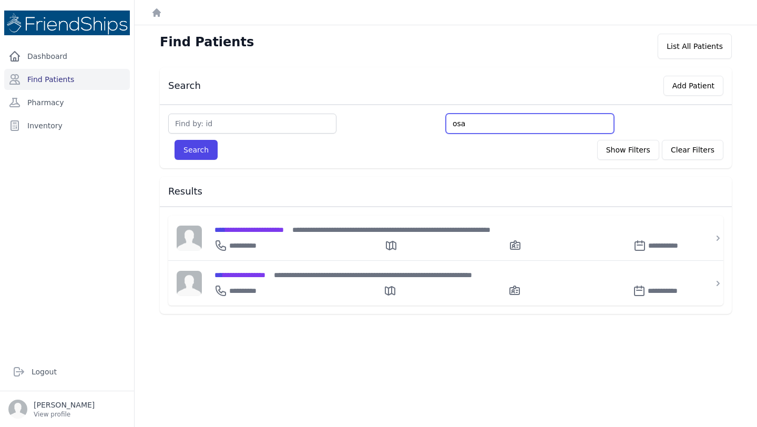
type input "osa"
type input "[PERSON_NAME]"
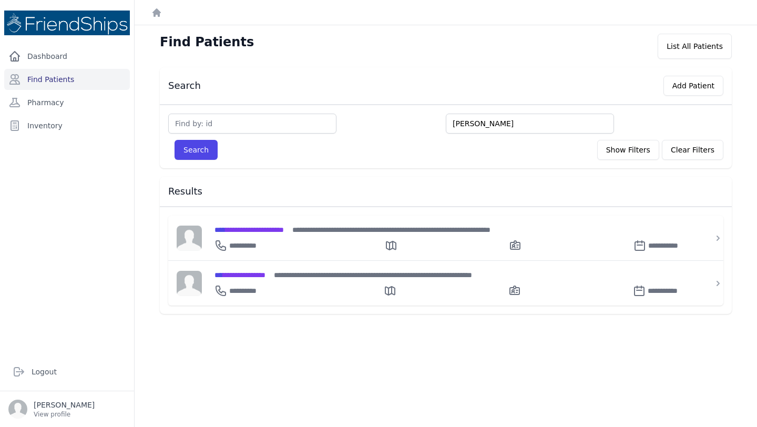
type input "[PERSON_NAME]"
click at [174, 140] on button "Search" at bounding box center [195, 150] width 43 height 20
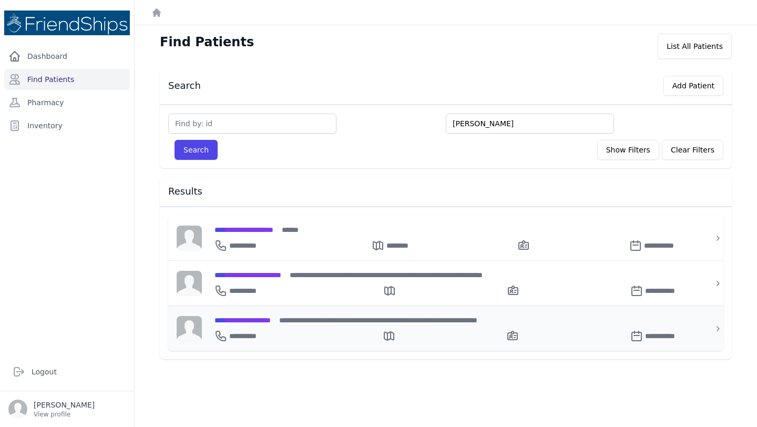
click at [297, 318] on div "**********" at bounding box center [451, 319] width 475 height 11
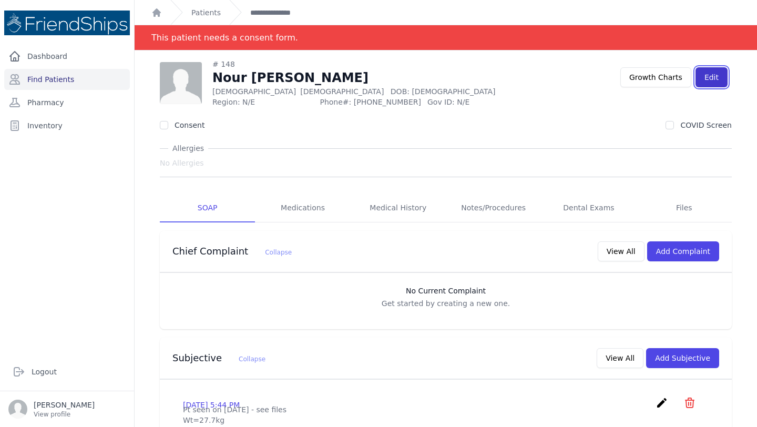
click at [724, 76] on link "Edit" at bounding box center [711, 77] width 32 height 20
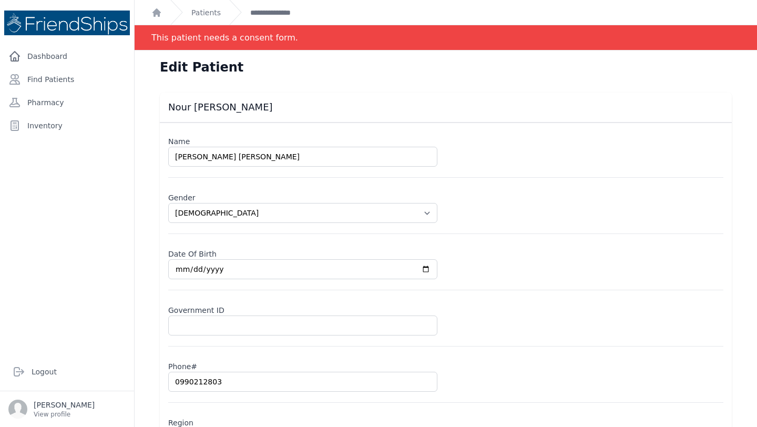
type input "[PERSON_NAME] [PERSON_NAME]"
click at [601, 163] on div "Name Nour Huda [PERSON_NAME]" at bounding box center [445, 155] width 555 height 46
select select "[DEMOGRAPHIC_DATA]"
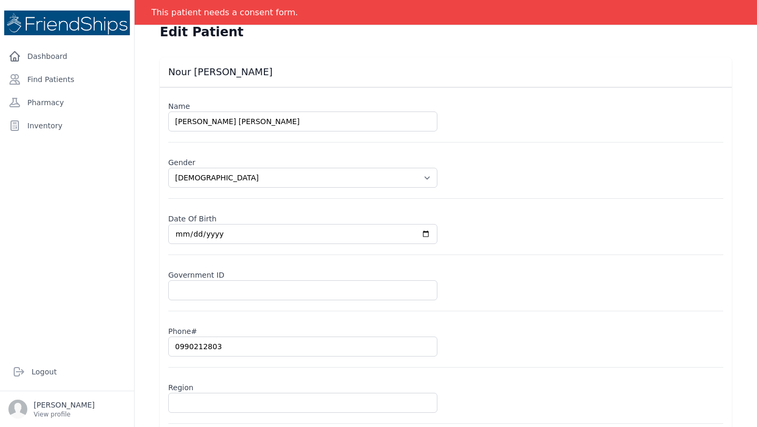
scroll to position [90, 0]
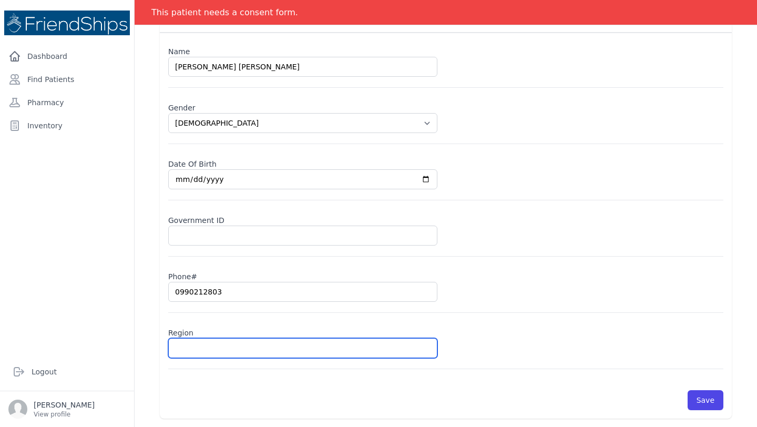
click at [274, 347] on input "text" at bounding box center [302, 348] width 269 height 20
type input "Ham"
select select "[DEMOGRAPHIC_DATA]"
type input "Hamadiya"
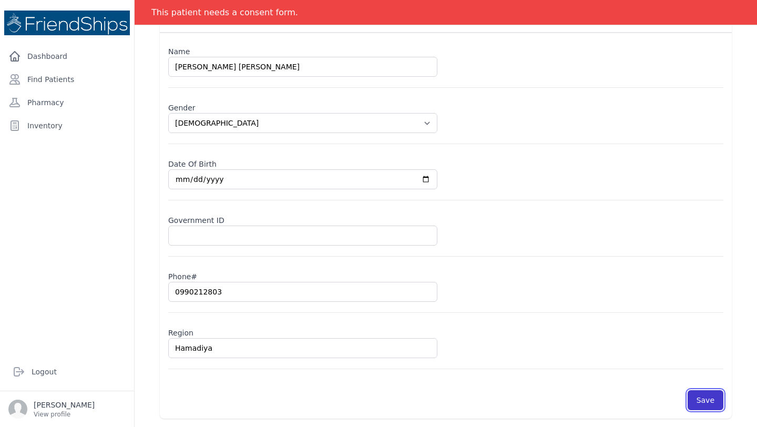
click at [709, 395] on button "Save" at bounding box center [705, 400] width 36 height 20
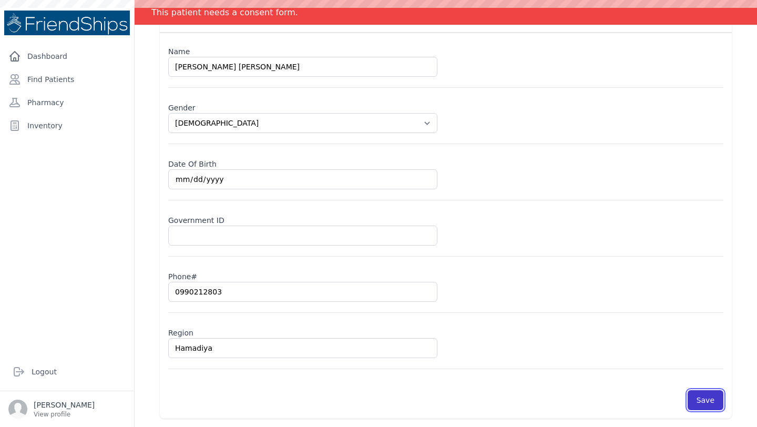
select select "[DEMOGRAPHIC_DATA]"
